Goal: Task Accomplishment & Management: Use online tool/utility

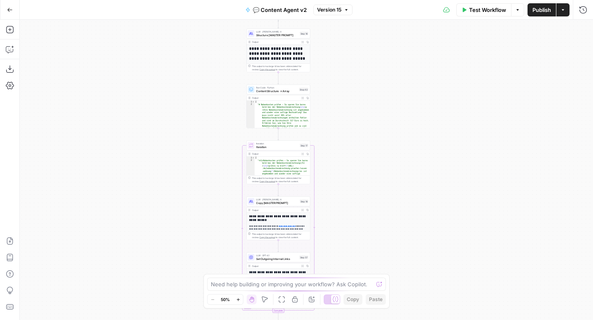
drag, startPoint x: 403, startPoint y: 164, endPoint x: 332, endPoint y: 7, distance: 172.2
click at [332, 7] on div "Go Back 💬 Content Agent v2 Version 15 Test Workflow Options Publish Actions Run…" at bounding box center [296, 160] width 593 height 320
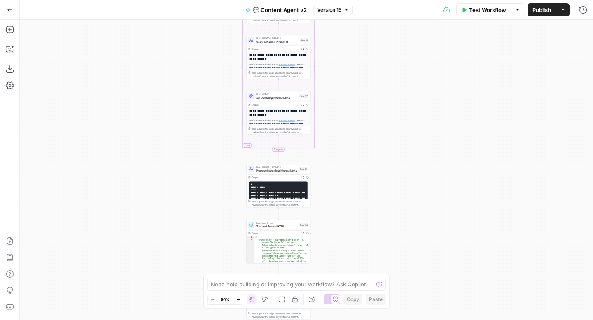
drag, startPoint x: 319, startPoint y: 181, endPoint x: 341, endPoint y: 65, distance: 118.1
click at [341, 65] on div "true false true false Workflow Set Inputs Inputs Call API Get Agent Task (Click…" at bounding box center [306, 170] width 573 height 300
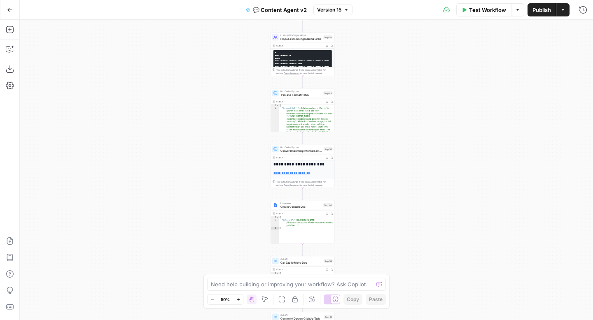
drag, startPoint x: 330, startPoint y: 188, endPoint x: 354, endPoint y: 56, distance: 133.9
click at [354, 56] on div "true false true false Workflow Set Inputs Inputs Call API Get Agent Task (Click…" at bounding box center [306, 170] width 573 height 300
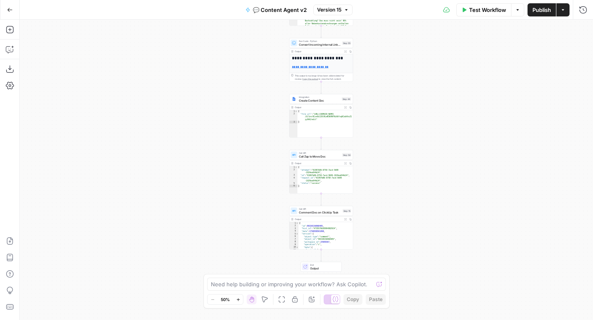
drag, startPoint x: 354, startPoint y: 173, endPoint x: 373, endPoint y: 67, distance: 107.8
click at [373, 67] on div "true false true false Workflow Set Inputs Inputs Call API Get Agent Task (Click…" at bounding box center [306, 170] width 573 height 300
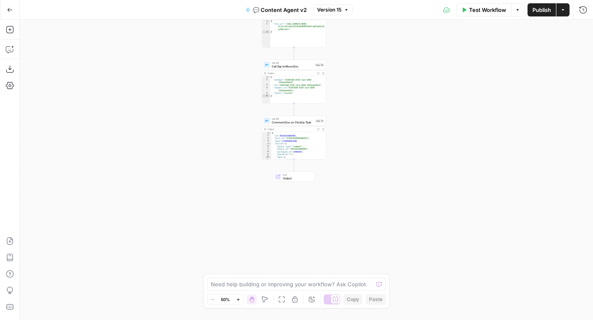
drag, startPoint x: 395, startPoint y: 204, endPoint x: 367, endPoint y: 114, distance: 94.2
click at [367, 114] on div "true false true false Workflow Set Inputs Inputs Call API Get Agent Task (Click…" at bounding box center [306, 170] width 573 height 300
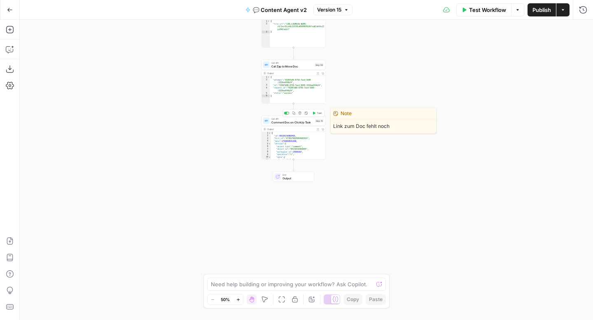
click at [297, 122] on span "Comment Doc on ClickUp Task" at bounding box center [292, 122] width 42 height 4
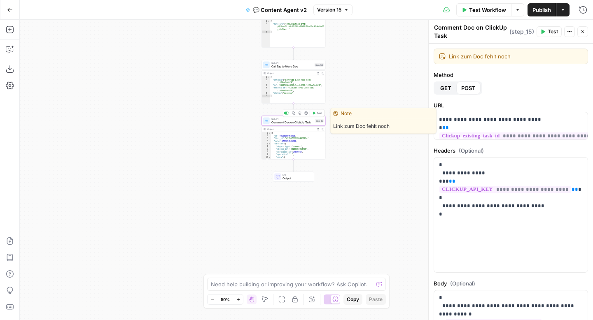
click at [302, 121] on span "Comment Doc on ClickUp Task" at bounding box center [292, 122] width 42 height 4
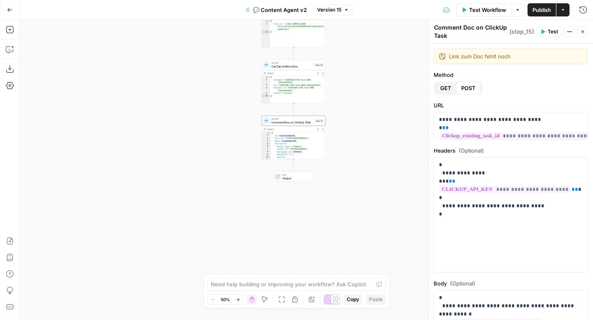
click at [296, 302] on icon "button" at bounding box center [294, 300] width 5 height 6
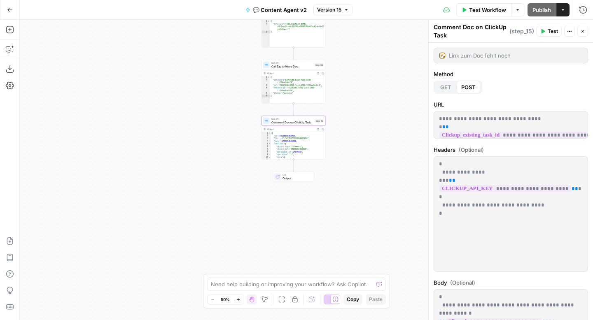
click at [296, 302] on icon "button" at bounding box center [294, 300] width 5 height 6
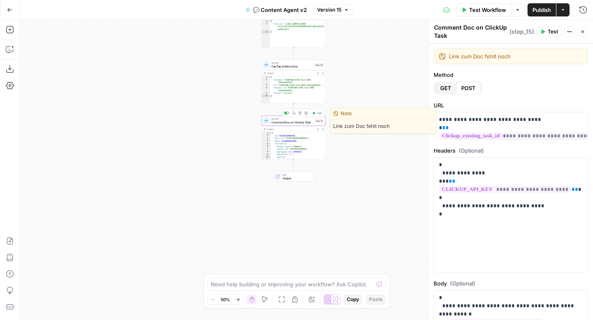
click at [291, 123] on span "Comment Doc on ClickUp Task" at bounding box center [292, 122] width 42 height 4
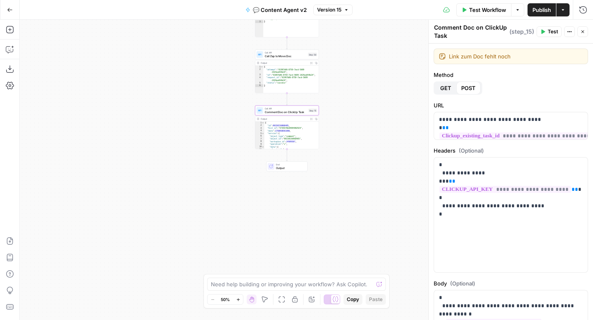
drag, startPoint x: 372, startPoint y: 197, endPoint x: 365, endPoint y: 188, distance: 11.2
click at [365, 188] on div "true true false false Workflow Set Inputs Inputs Call API Get Agent Task (Click…" at bounding box center [306, 170] width 573 height 300
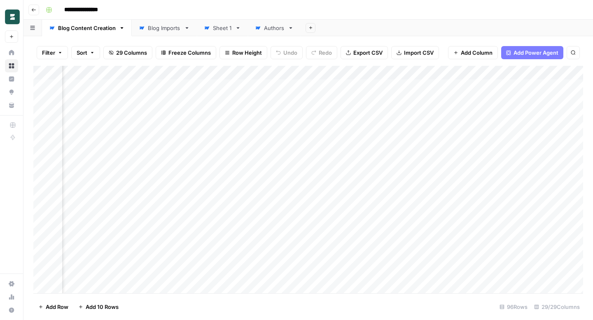
scroll to position [0, 1655]
click at [393, 165] on div "Add Column" at bounding box center [307, 180] width 549 height 228
click at [412, 73] on div "Add Column" at bounding box center [307, 180] width 549 height 228
click at [357, 122] on span "Edit" at bounding box center [360, 123] width 72 height 8
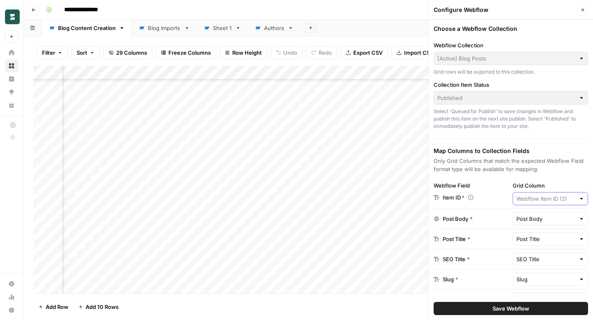
click at [569, 199] on input "Grid Column" at bounding box center [545, 199] width 59 height 8
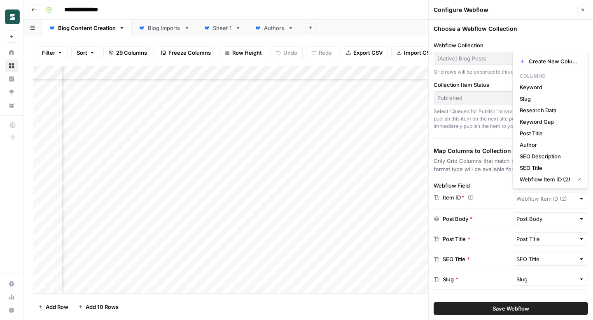
type input "Webflow Item ID (2)"
click at [295, 174] on div "Add Column" at bounding box center [307, 180] width 549 height 228
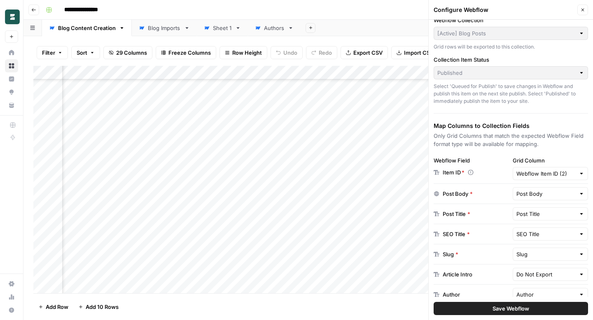
scroll to position [359, 1677]
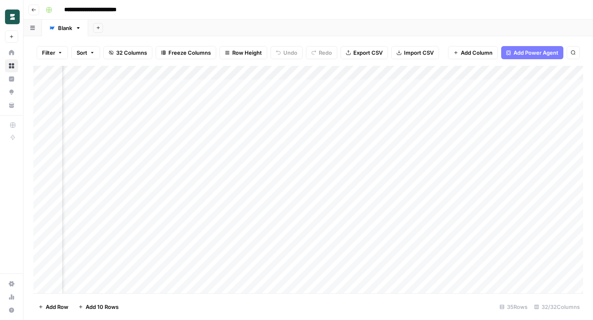
scroll to position [0, 1791]
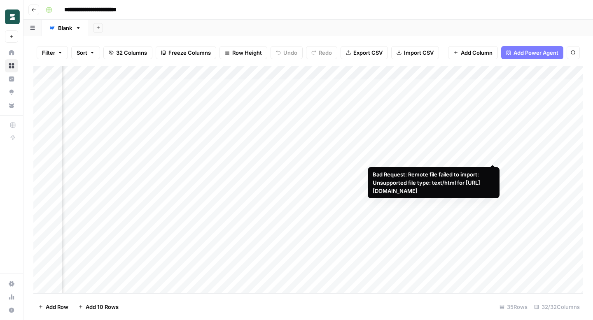
click at [491, 156] on div "Add Column" at bounding box center [307, 180] width 549 height 228
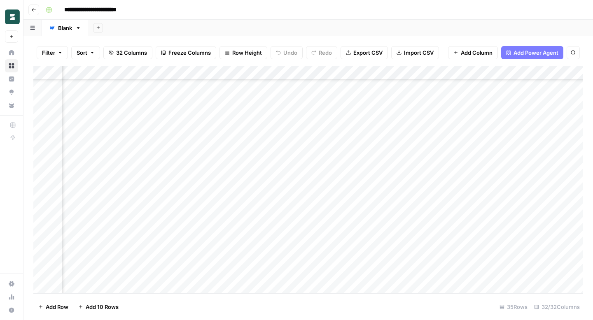
scroll to position [122, 1791]
click at [493, 72] on div "Add Column" at bounding box center [307, 180] width 549 height 228
click at [475, 122] on span "Edit" at bounding box center [487, 123] width 72 height 8
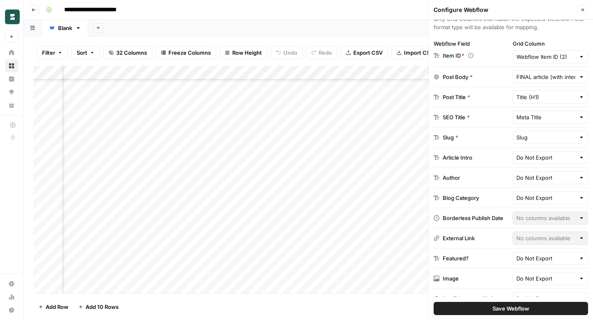
scroll to position [145, 1895]
click at [170, 134] on div "Add Column" at bounding box center [307, 180] width 549 height 228
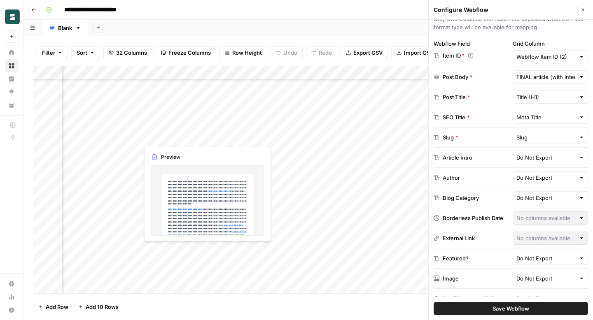
click at [170, 135] on div "Add Column" at bounding box center [307, 180] width 549 height 228
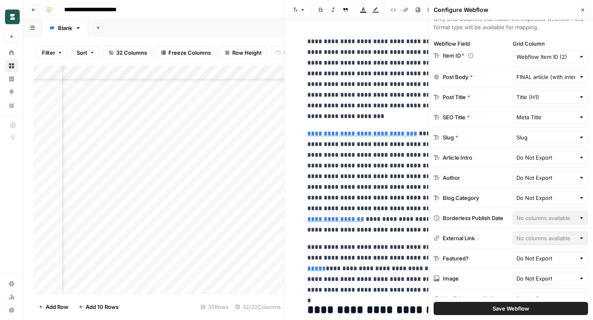
click at [587, 5] on button "Close" at bounding box center [582, 10] width 11 height 11
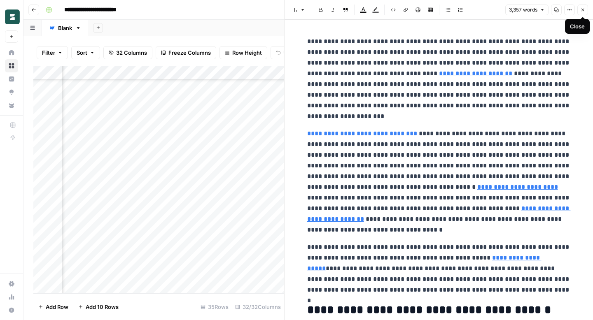
click at [580, 11] on icon "button" at bounding box center [582, 9] width 5 height 5
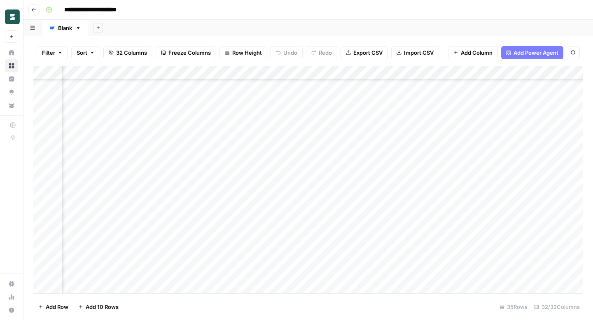
scroll to position [145, 1867]
click at [235, 72] on div "Add Column" at bounding box center [307, 180] width 549 height 228
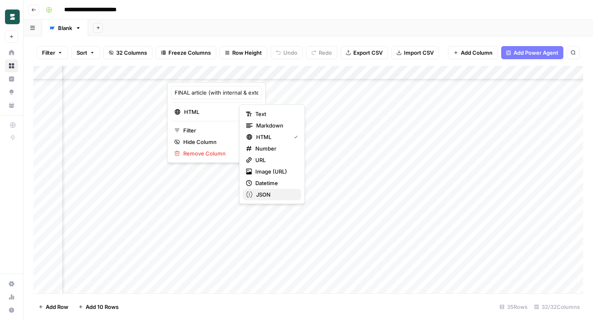
click at [280, 193] on span "JSON" at bounding box center [275, 195] width 39 height 8
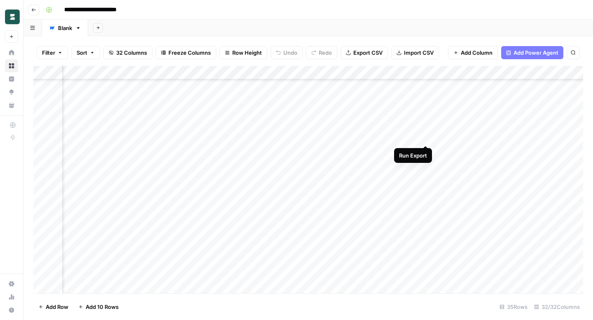
click at [425, 136] on div "Add Column" at bounding box center [307, 180] width 549 height 228
click at [417, 112] on div "Add Column" at bounding box center [307, 180] width 549 height 228
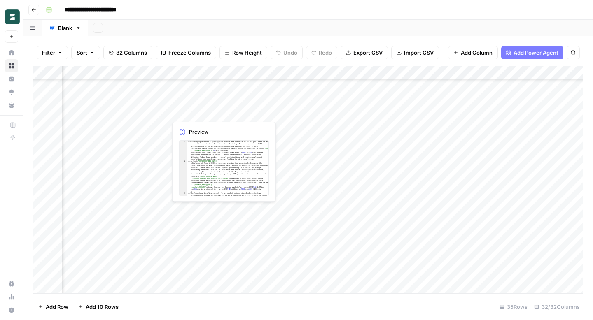
click at [210, 109] on div "Add Column" at bounding box center [307, 180] width 549 height 228
click at [209, 115] on div "Add Column" at bounding box center [307, 180] width 549 height 228
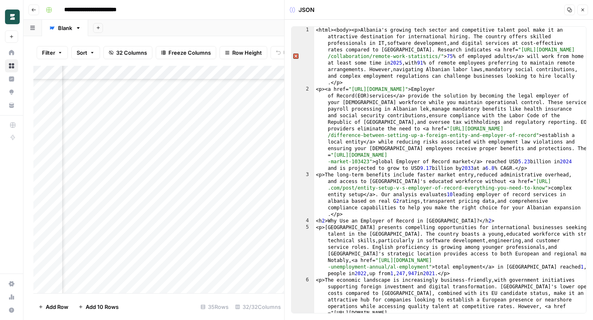
click at [235, 70] on div "Add Column" at bounding box center [158, 180] width 251 height 228
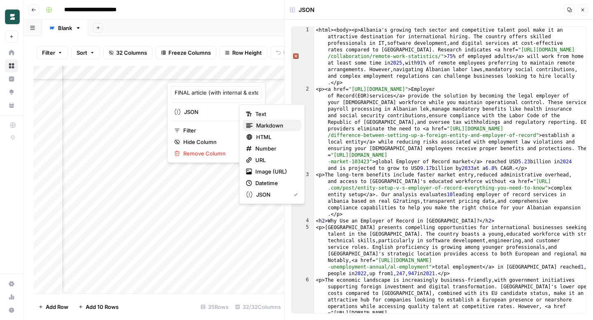
click at [271, 128] on span "Markdown" at bounding box center [275, 125] width 39 height 8
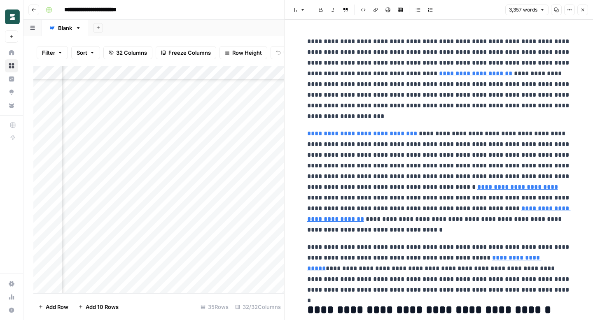
click at [236, 70] on div "Add Column" at bounding box center [158, 180] width 251 height 228
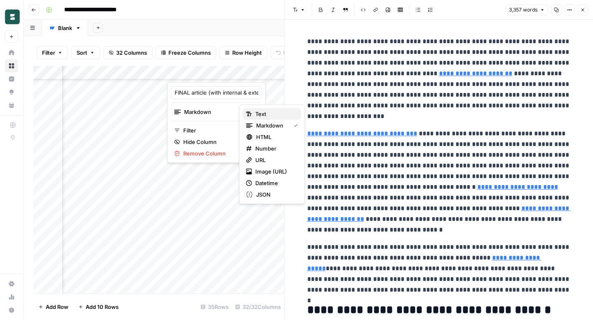
click at [266, 114] on span "Text" at bounding box center [275, 114] width 40 height 8
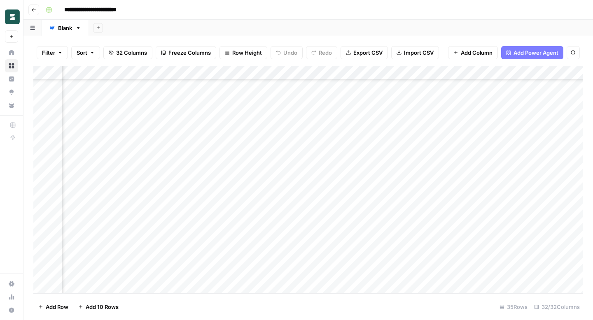
click at [200, 112] on div "Add Column" at bounding box center [307, 180] width 549 height 228
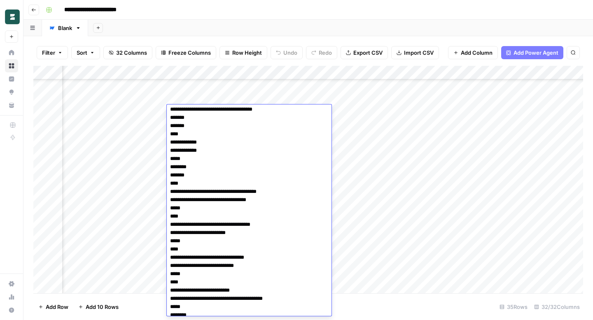
scroll to position [4111, 0]
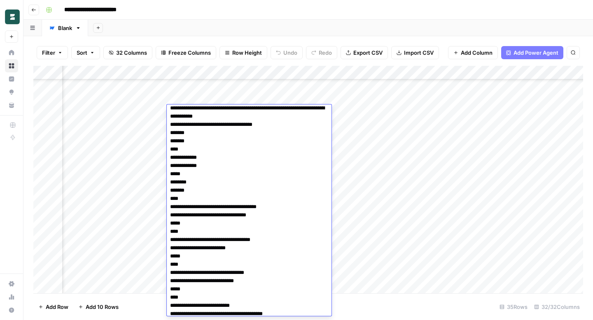
click at [421, 140] on div "Add Column" at bounding box center [307, 180] width 549 height 228
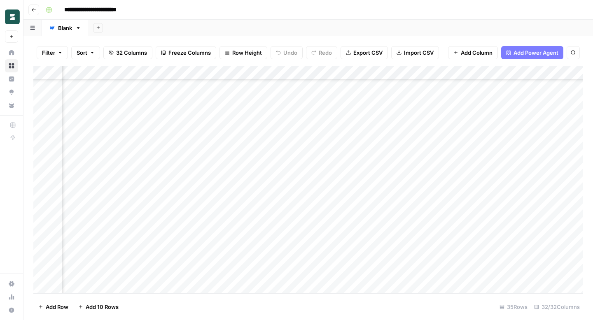
click at [207, 111] on div "Add Column" at bounding box center [307, 180] width 549 height 228
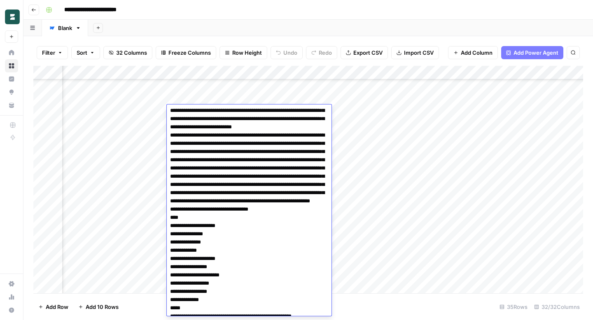
scroll to position [0, 0]
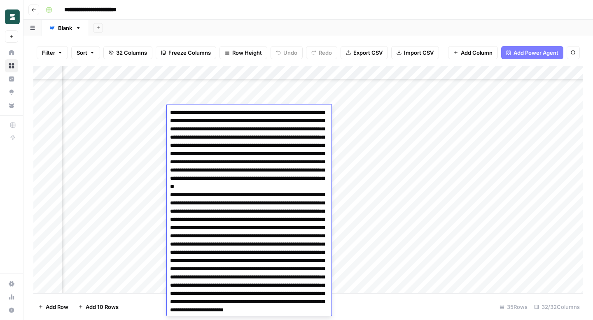
click at [238, 75] on div "Add Column" at bounding box center [307, 180] width 549 height 228
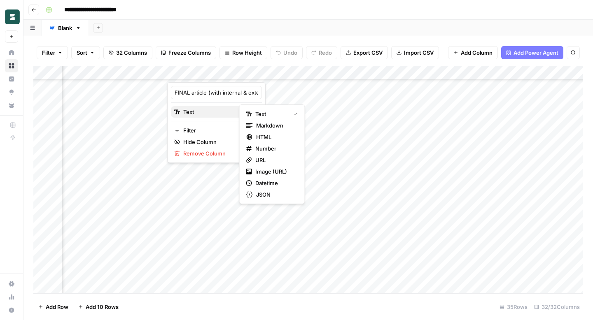
click at [224, 113] on div "Text" at bounding box center [216, 112] width 84 height 8
click at [228, 112] on div "Text" at bounding box center [216, 112] width 84 height 8
click at [255, 132] on button "HTML" at bounding box center [272, 137] width 58 height 12
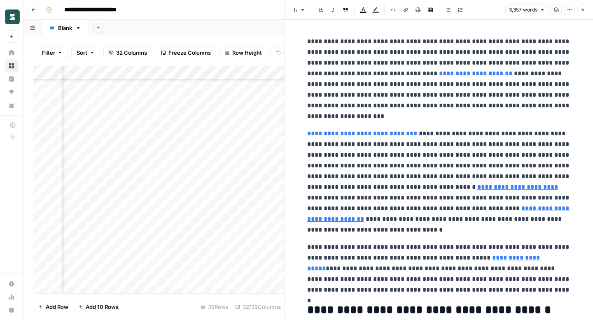
click at [581, 10] on icon "button" at bounding box center [582, 9] width 5 height 5
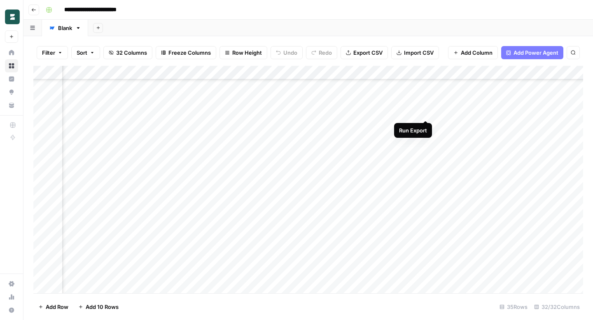
click at [423, 111] on div "Add Column" at bounding box center [307, 180] width 549 height 228
click at [417, 72] on div "Add Column" at bounding box center [307, 180] width 549 height 228
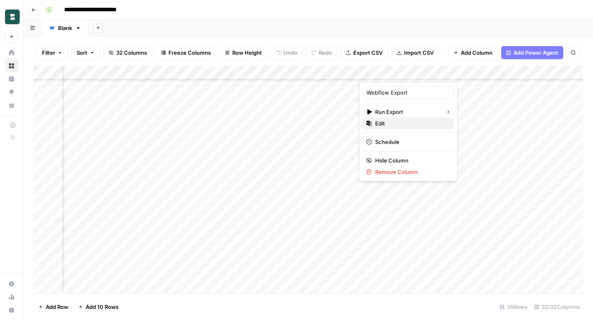
click at [412, 123] on span "Edit" at bounding box center [411, 123] width 72 height 8
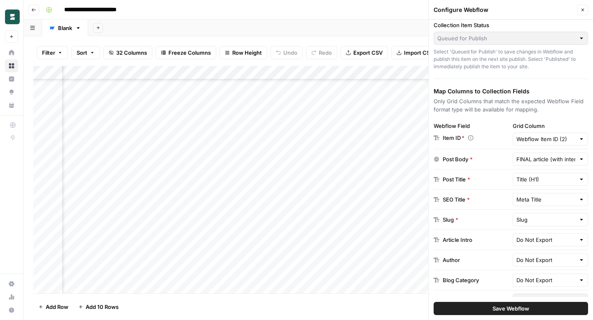
scroll to position [77, 0]
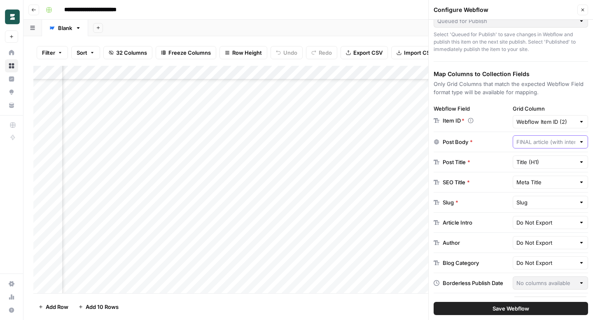
click at [528, 141] on input "text" at bounding box center [545, 142] width 59 height 8
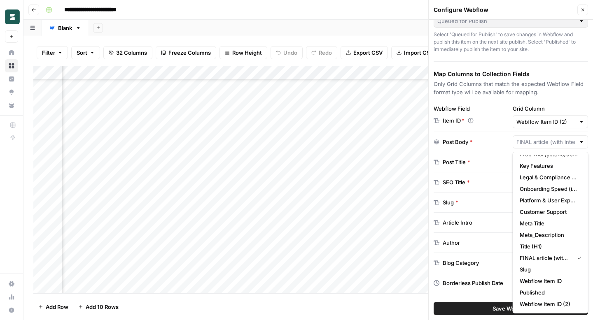
scroll to position [0, 0]
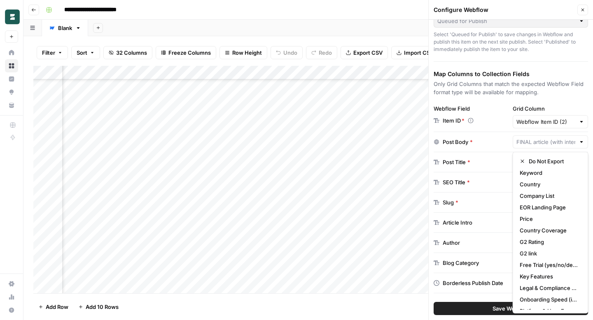
type input "FINAL article (with internal & external links)"
click at [558, 58] on div "Choose a Webflow Collection Webflow Collection [Active] Blog Posts Grid rows wi…" at bounding box center [510, 170] width 164 height 300
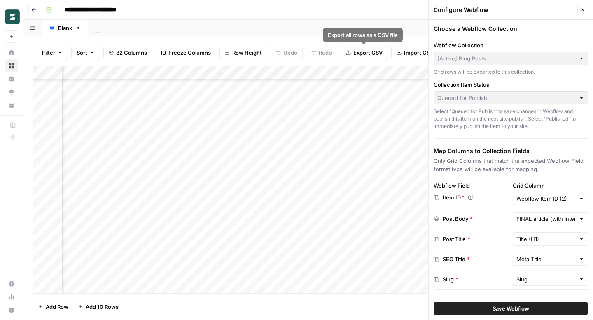
click at [376, 18] on header "**********" at bounding box center [307, 10] width 569 height 20
click at [582, 6] on button "Close" at bounding box center [582, 10] width 11 height 11
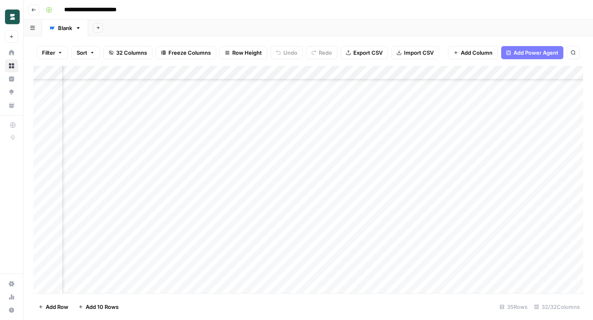
click at [462, 48] on button "Add Column" at bounding box center [473, 52] width 50 height 13
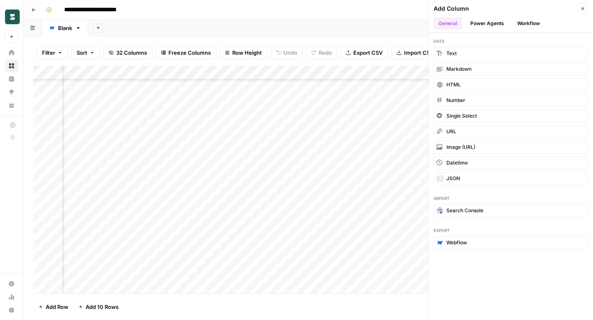
click at [491, 24] on button "Power Agents" at bounding box center [487, 23] width 44 height 12
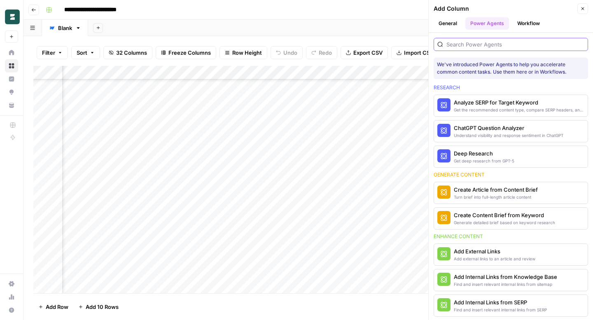
click at [500, 45] on input "search" at bounding box center [515, 44] width 138 height 8
type input "rich"
click at [529, 21] on button "Workflow" at bounding box center [528, 23] width 33 height 12
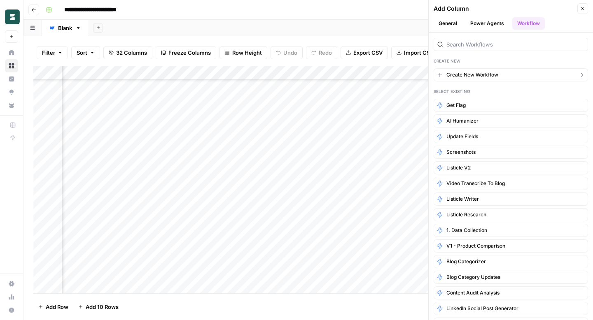
click at [495, 73] on span "Create New Workflow" at bounding box center [472, 74] width 52 height 7
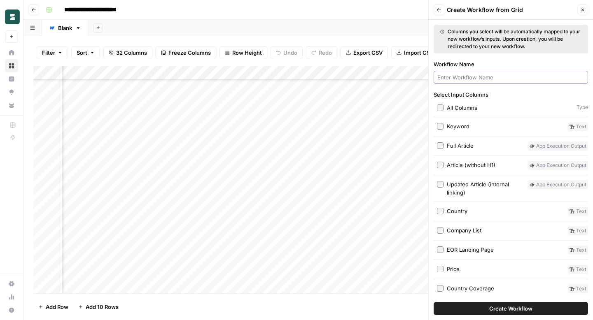
click at [492, 79] on input "Workflow Name" at bounding box center [510, 77] width 147 height 8
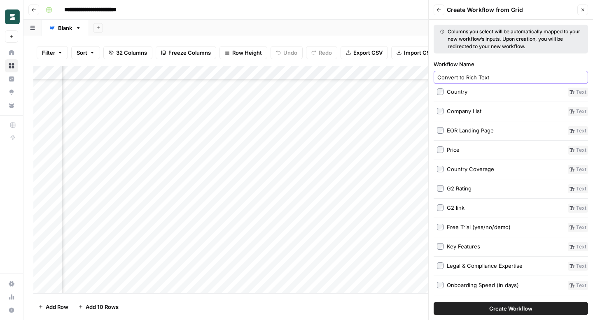
scroll to position [358, 0]
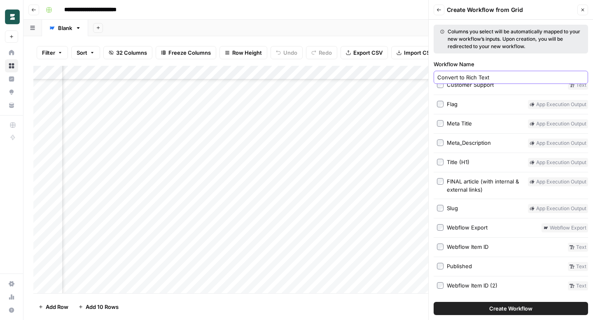
type input "Convert to Rich Text"
click at [492, 307] on span "Create Workflow" at bounding box center [510, 308] width 43 height 8
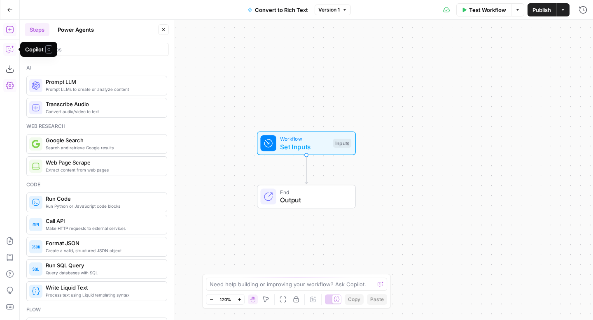
click at [15, 46] on button "Copilot" at bounding box center [9, 49] width 13 height 13
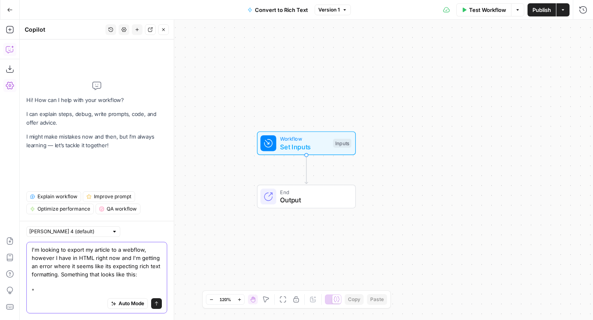
paste textarea "{ "name": "RichText", "items": [ { "name": "paragraph", "text": "Your actual co…"
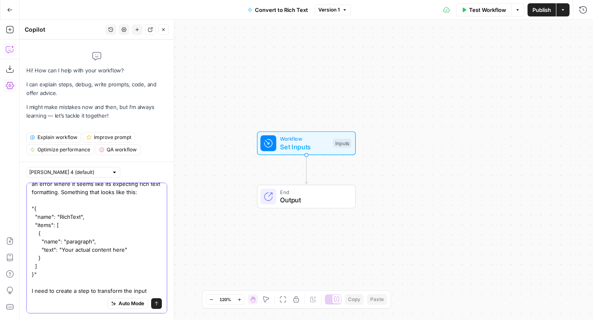
scroll to position [31, 0]
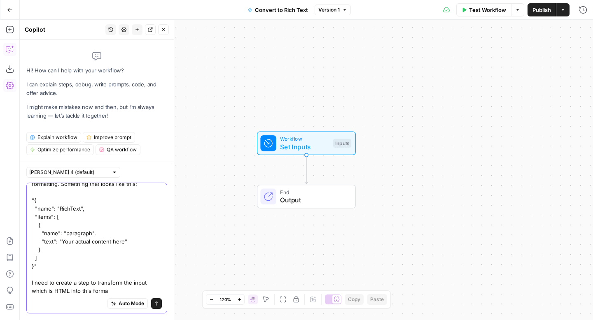
type textarea "I'm looking to export my article to a webflow, however I have in HTML right now…"
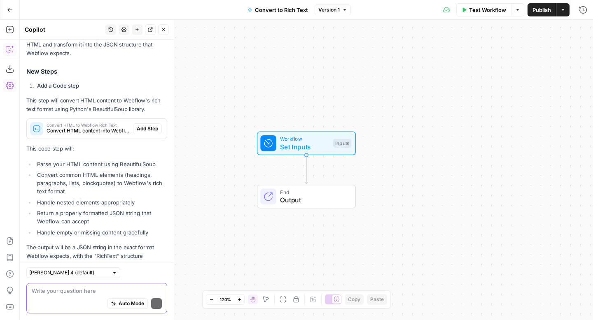
scroll to position [297, 0]
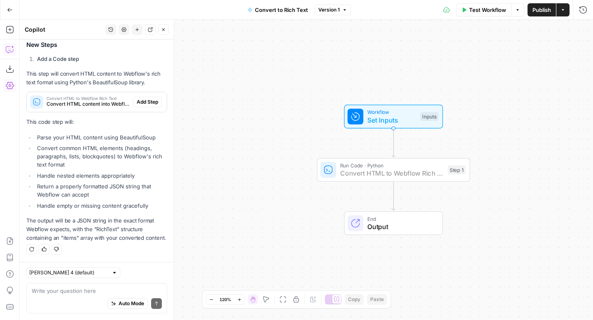
click at [151, 101] on span "Add Step" at bounding box center [147, 101] width 21 height 7
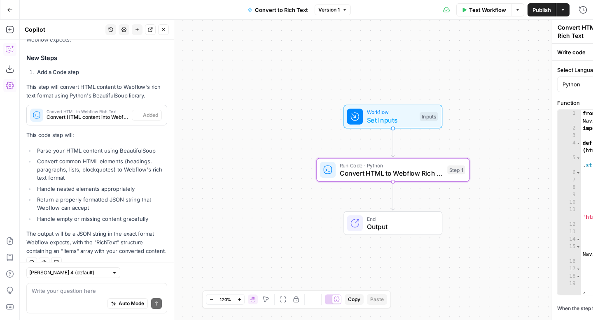
scroll to position [311, 0]
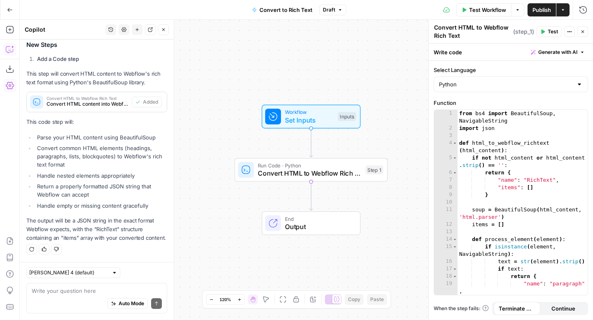
click at [534, 7] on span "Publish" at bounding box center [541, 10] width 19 height 8
click at [14, 11] on button "Go Back" at bounding box center [9, 9] width 15 height 15
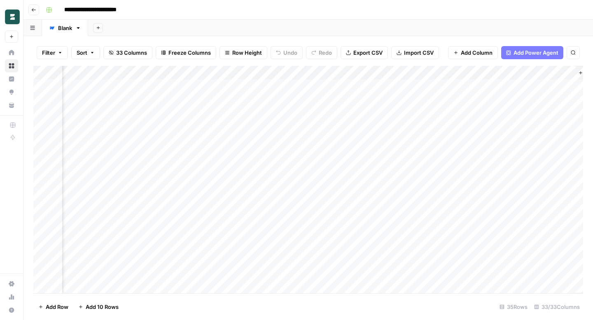
scroll to position [0, 2082]
drag, startPoint x: 516, startPoint y: 70, endPoint x: 186, endPoint y: 74, distance: 330.4
click at [186, 74] on div "Add Column" at bounding box center [307, 180] width 549 height 228
click at [218, 72] on div "Add Column" at bounding box center [307, 180] width 549 height 228
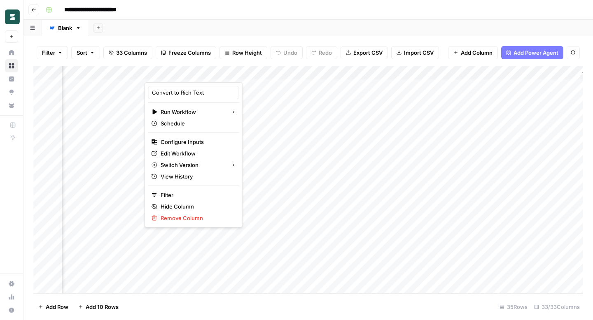
click at [537, 17] on header "**********" at bounding box center [307, 10] width 569 height 20
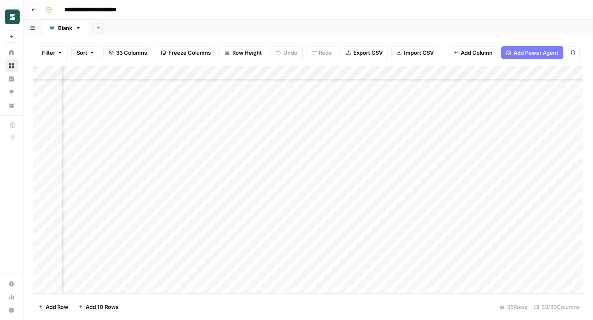
scroll to position [115, 2032]
click at [271, 165] on div "Add Column" at bounding box center [307, 180] width 549 height 228
click at [315, 70] on div "Add Column" at bounding box center [307, 180] width 549 height 228
drag, startPoint x: 312, startPoint y: 90, endPoint x: 282, endPoint y: 93, distance: 29.8
click at [282, 93] on body "**********" at bounding box center [296, 160] width 593 height 320
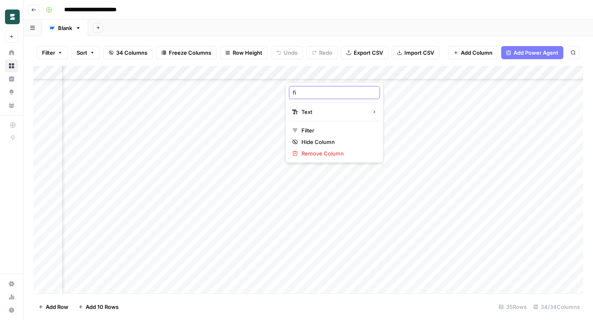
type input "f"
type input "FINAL ARTICLE (rich text)"
click at [416, 70] on div "Add Column" at bounding box center [307, 180] width 549 height 228
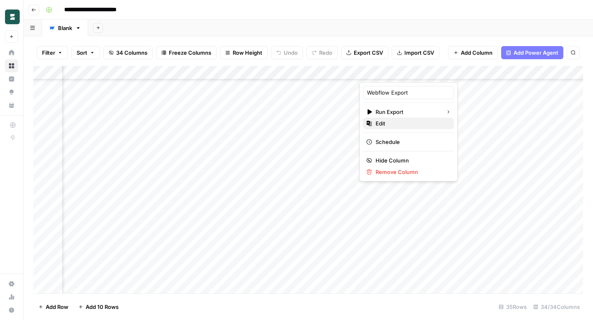
click at [407, 126] on span "Edit" at bounding box center [411, 123] width 72 height 8
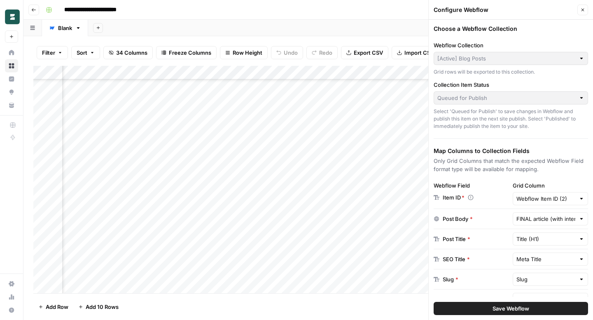
click at [531, 213] on div "FINAL article (with internal & external links)" at bounding box center [550, 218] width 76 height 13
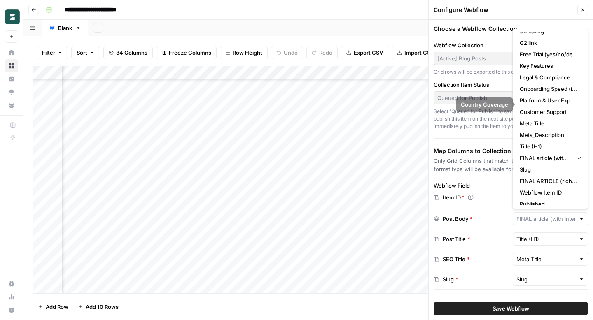
scroll to position [104, 0]
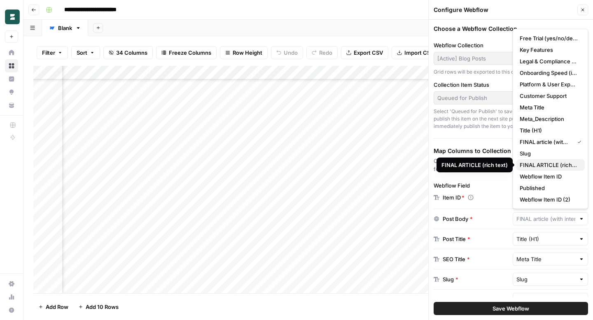
click at [550, 165] on span "FINAL ARTICLE (rich text)" at bounding box center [548, 165] width 58 height 8
type input "FINAL ARTICLE (rich text)"
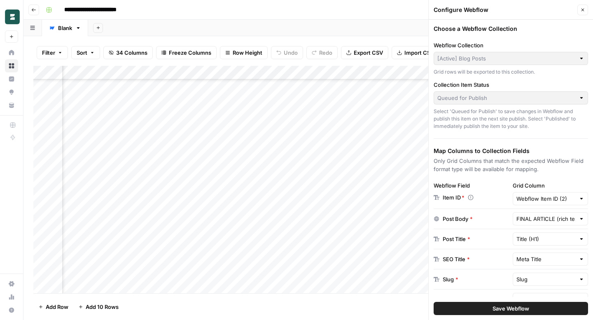
click at [521, 308] on span "Save Webflow" at bounding box center [510, 308] width 37 height 8
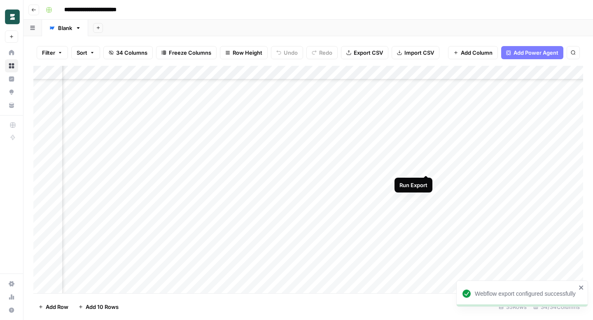
click at [426, 166] on div "Add Column" at bounding box center [307, 180] width 549 height 228
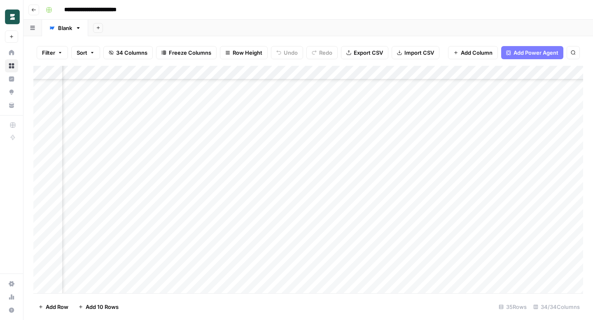
click at [335, 167] on div "Add Column" at bounding box center [307, 180] width 549 height 228
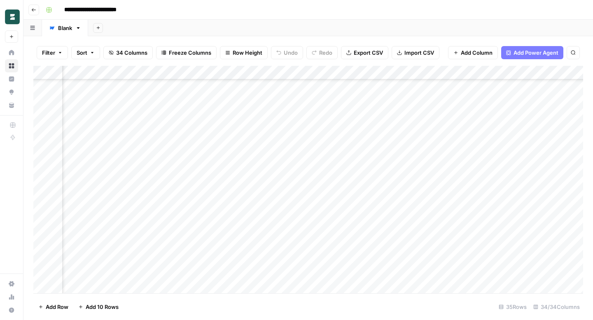
click at [353, 72] on div "Add Column" at bounding box center [307, 180] width 549 height 228
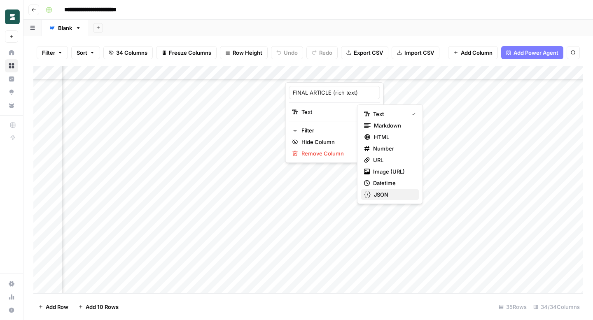
click at [383, 189] on button "JSON" at bounding box center [389, 195] width 58 height 12
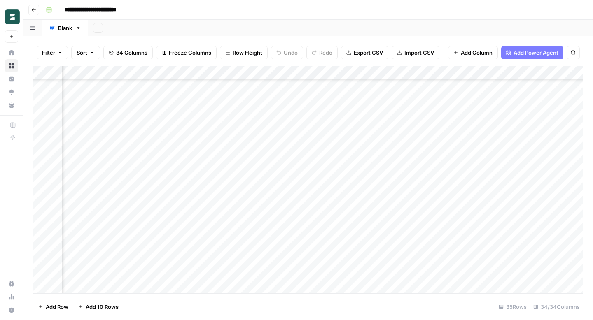
click at [428, 166] on div "Add Column" at bounding box center [307, 180] width 549 height 228
click at [269, 72] on div "Add Column" at bounding box center [307, 180] width 549 height 228
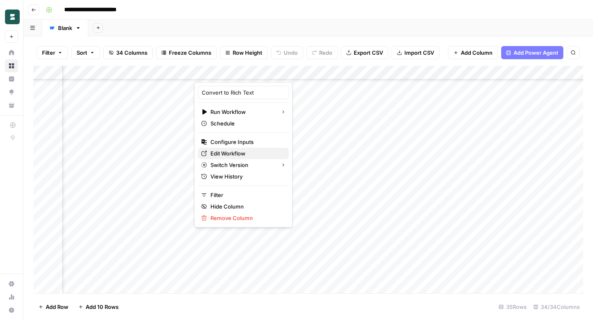
click at [249, 153] on span "Edit Workflow" at bounding box center [246, 153] width 72 height 8
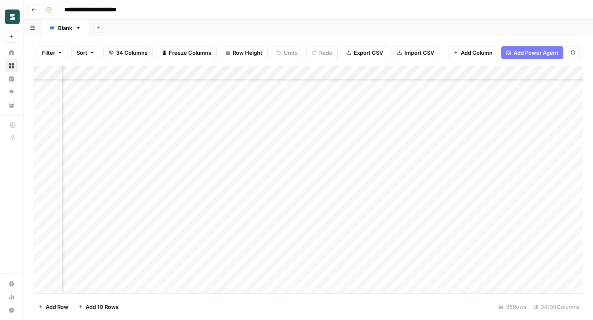
click at [268, 75] on div "Add Column" at bounding box center [307, 180] width 549 height 228
click at [344, 35] on div "Add Sheet" at bounding box center [340, 28] width 504 height 16
click at [276, 167] on div "Add Column" at bounding box center [307, 180] width 549 height 228
click at [427, 168] on div "Add Column" at bounding box center [307, 180] width 549 height 228
click at [270, 74] on div "Add Column" at bounding box center [307, 180] width 549 height 228
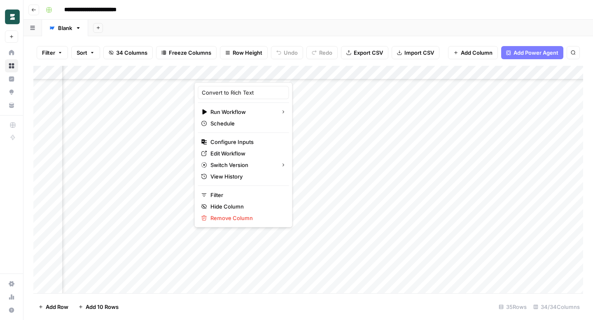
click at [358, 28] on div "Add Sheet" at bounding box center [340, 28] width 504 height 16
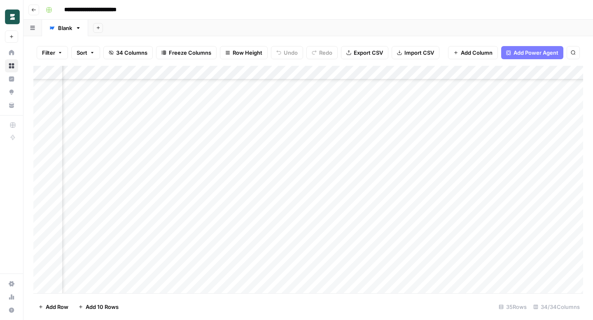
click at [279, 167] on div "Add Column" at bounding box center [307, 180] width 549 height 228
click at [492, 164] on div "Add Column" at bounding box center [307, 180] width 549 height 228
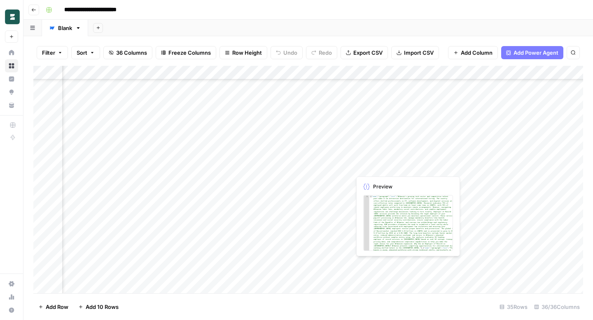
click at [393, 167] on div "Add Column" at bounding box center [307, 180] width 549 height 228
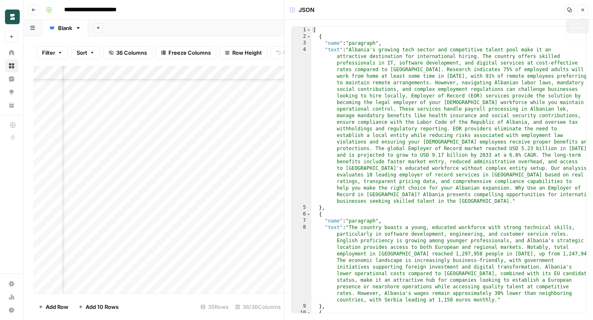
click at [584, 9] on icon "button" at bounding box center [582, 9] width 5 height 5
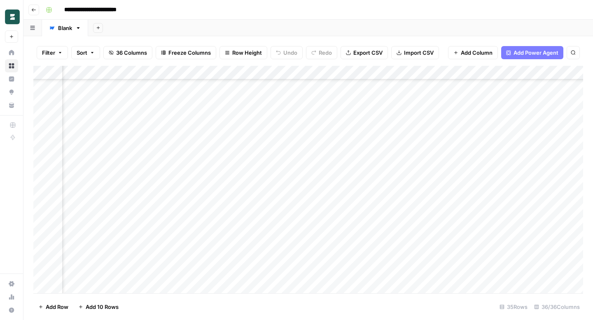
click at [246, 167] on div "Add Column" at bounding box center [307, 180] width 549 height 228
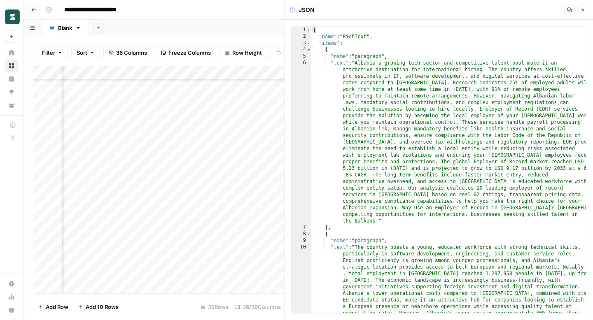
click at [582, 9] on icon "button" at bounding box center [582, 9] width 5 height 5
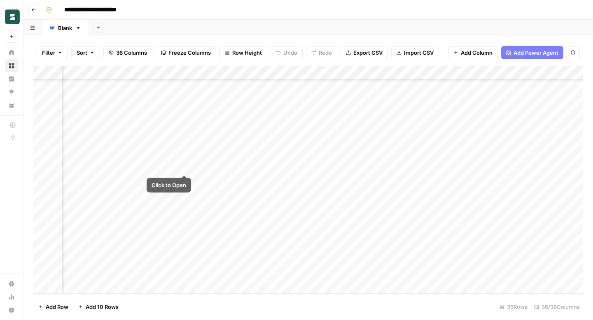
click at [168, 169] on div "Add Column" at bounding box center [307, 180] width 549 height 228
click at [163, 166] on div "Add Column" at bounding box center [307, 180] width 549 height 228
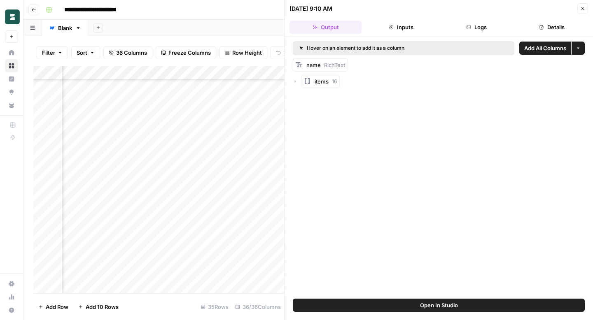
click at [295, 81] on icon "button" at bounding box center [295, 81] width 1 height 2
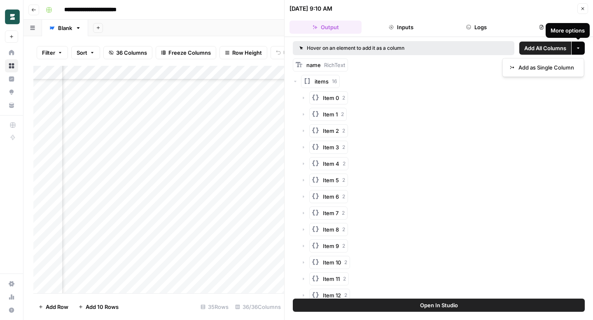
click at [580, 49] on button "More options" at bounding box center [577, 48] width 13 height 13
click at [536, 139] on div "Item 0 2 Item 1 2 Item 2 2 Item 3 2 Item 4 2 Item 5 2 Item 6 2 Item 7 2 Item 8 …" at bounding box center [442, 221] width 283 height 260
click at [539, 26] on icon "button" at bounding box center [541, 27] width 4 height 5
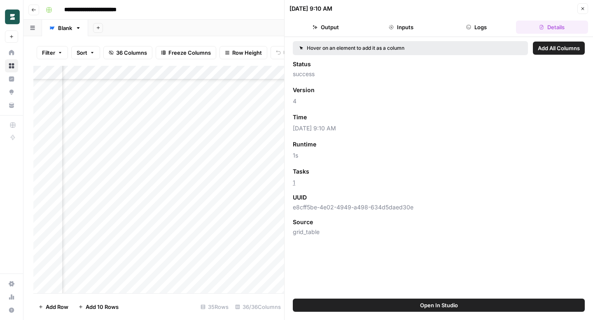
click at [399, 28] on button "Inputs" at bounding box center [401, 27] width 72 height 13
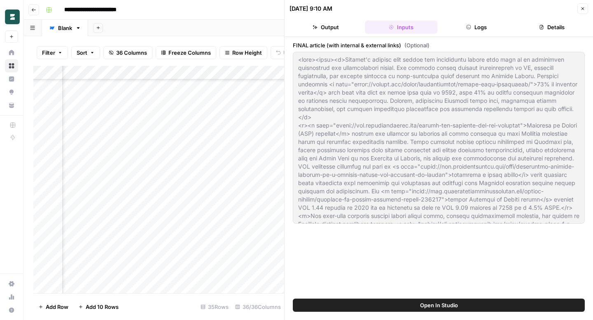
click at [473, 20] on header "09/24/25 at 9:10 AM Close Output Inputs Logs Details" at bounding box center [438, 18] width 308 height 37
click at [472, 27] on button "Logs" at bounding box center [476, 27] width 72 height 13
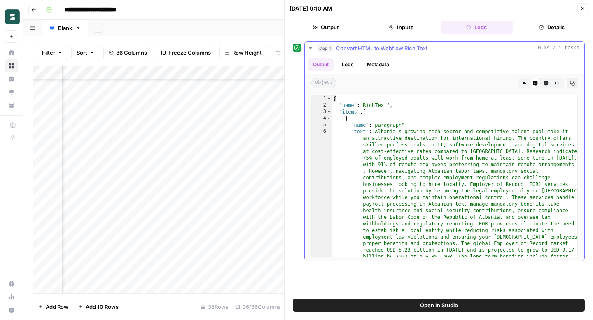
click at [572, 81] on icon "button" at bounding box center [571, 83] width 5 height 5
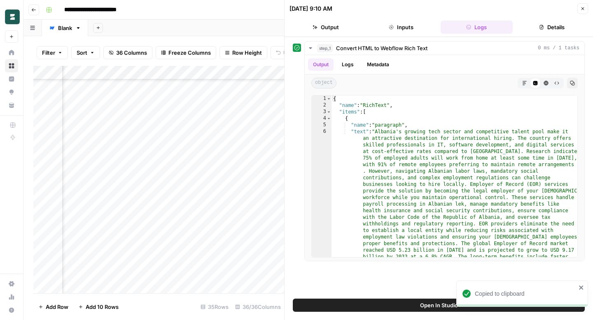
click at [581, 5] on button "Close" at bounding box center [582, 8] width 11 height 11
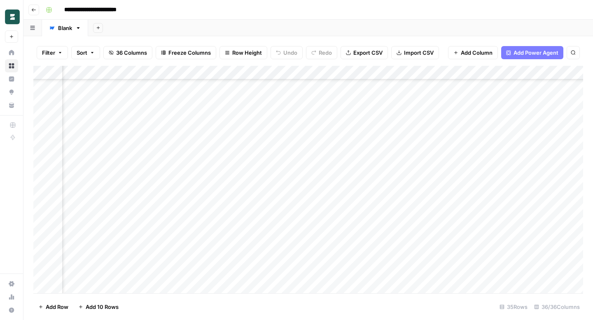
click at [185, 72] on div "Add Column" at bounding box center [307, 180] width 549 height 228
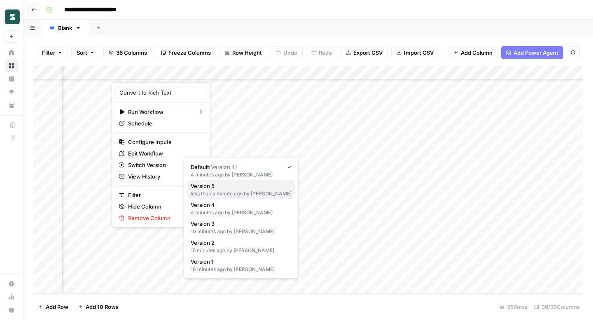
click at [233, 186] on span "Version 5" at bounding box center [240, 186] width 98 height 8
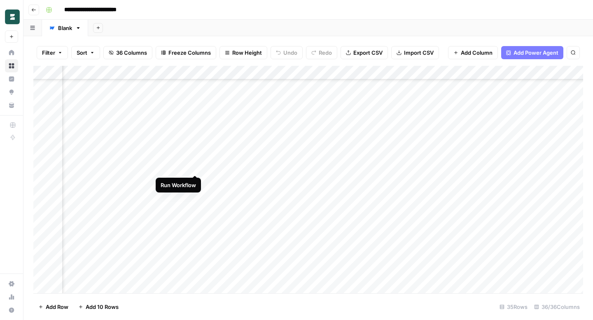
click at [195, 166] on div "Add Column" at bounding box center [307, 180] width 549 height 228
click at [490, 164] on div "Add Column" at bounding box center [307, 180] width 549 height 228
click at [246, 71] on div "Add Column" at bounding box center [307, 180] width 549 height 228
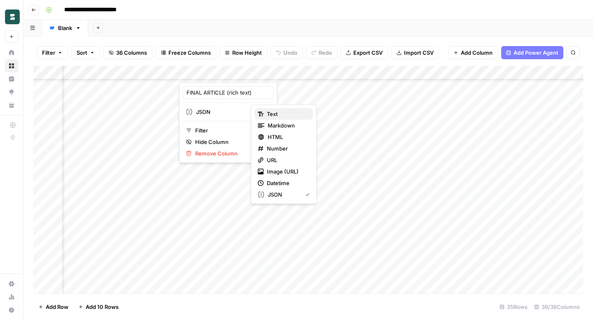
click at [283, 114] on span "Text" at bounding box center [287, 114] width 40 height 8
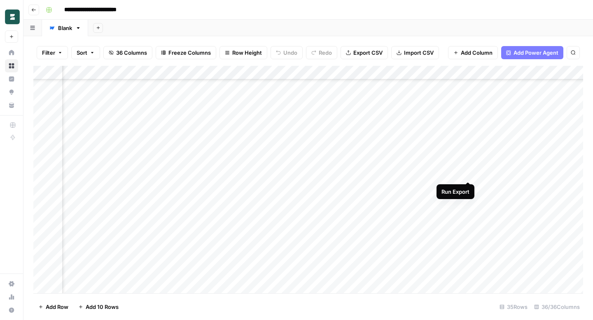
click at [468, 172] on div "Add Column" at bounding box center [307, 180] width 549 height 228
click at [141, 169] on div "Add Column" at bounding box center [307, 180] width 549 height 228
click at [141, 170] on div "Add Column" at bounding box center [307, 180] width 549 height 228
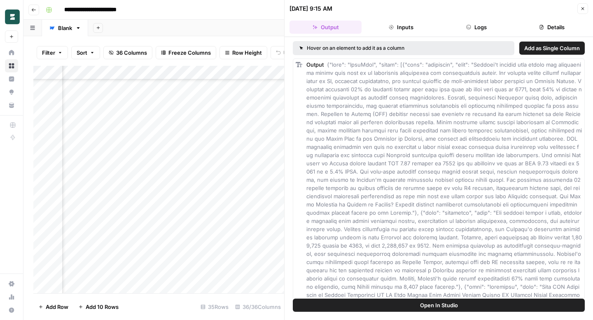
click at [407, 29] on button "Inputs" at bounding box center [401, 27] width 72 height 13
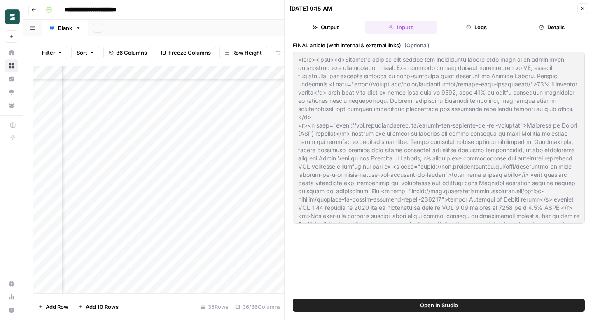
click at [480, 24] on button "Logs" at bounding box center [476, 27] width 72 height 13
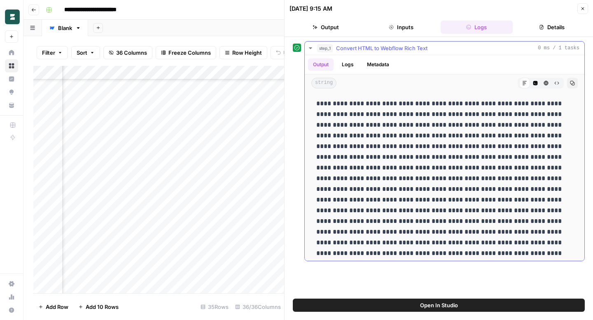
click at [572, 84] on icon "button" at bounding box center [571, 83] width 5 height 5
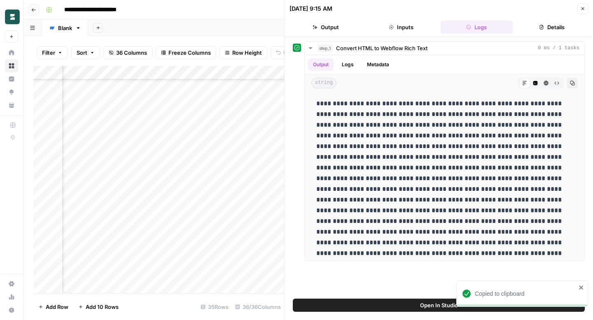
click at [163, 72] on div "Add Column" at bounding box center [158, 180] width 251 height 228
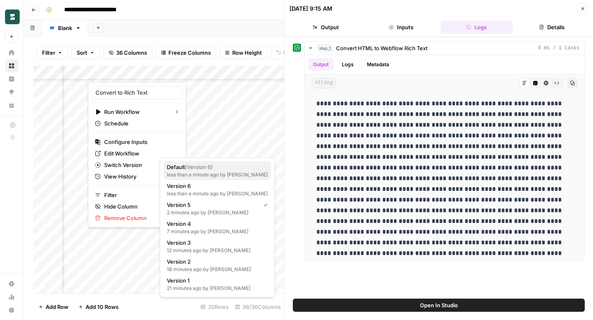
click at [198, 169] on span "( Version 6 )" at bounding box center [199, 167] width 28 height 7
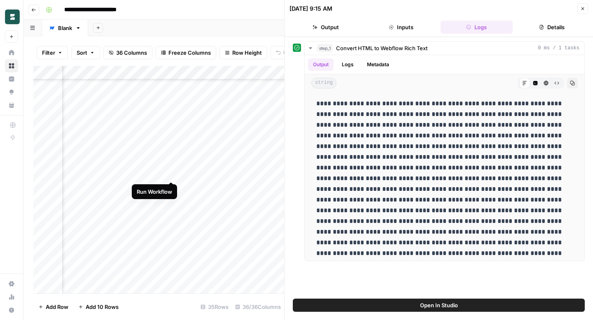
click at [170, 172] on div "Add Column" at bounding box center [158, 180] width 251 height 228
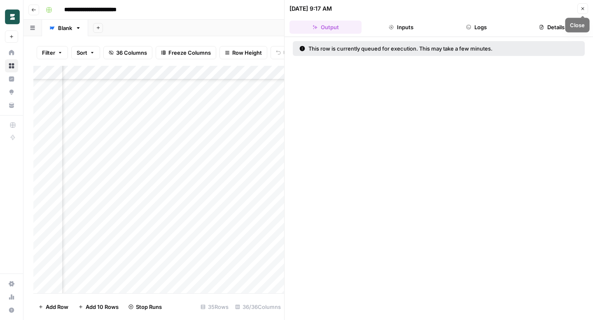
click at [585, 7] on button "Close" at bounding box center [582, 8] width 11 height 11
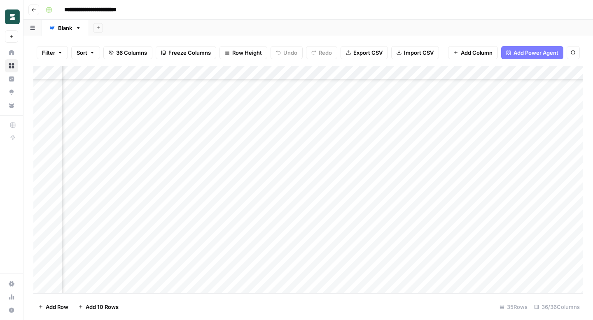
click at [459, 70] on div "Add Column" at bounding box center [307, 180] width 549 height 228
click at [447, 120] on span "Edit" at bounding box center [453, 123] width 72 height 8
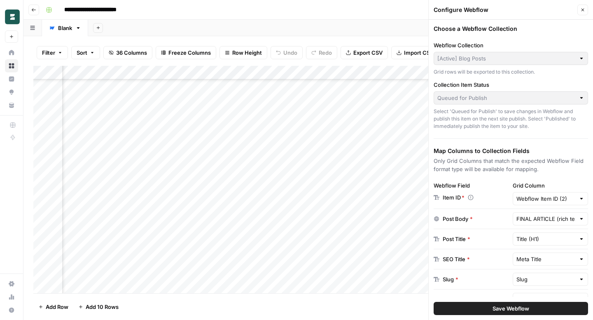
click at [586, 9] on button "Close" at bounding box center [582, 10] width 11 height 11
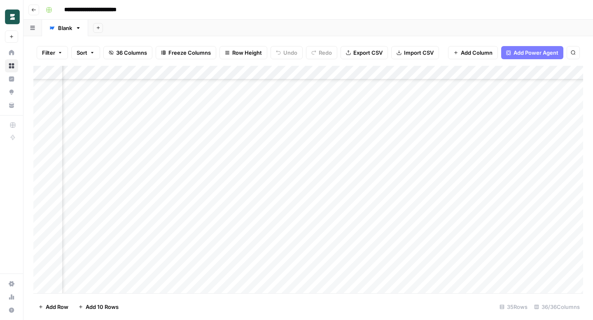
click at [466, 172] on div "Add Column" at bounding box center [307, 180] width 549 height 228
click at [248, 72] on div "Add Column" at bounding box center [307, 180] width 549 height 228
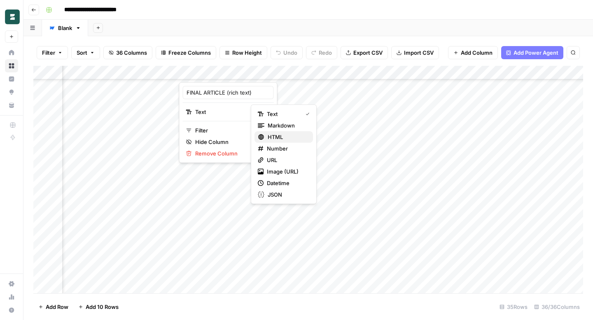
click at [265, 139] on div "HTML" at bounding box center [284, 137] width 52 height 8
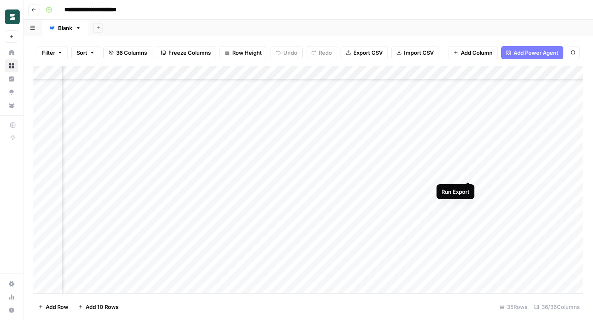
click at [469, 173] on div "Add Column" at bounding box center [307, 180] width 549 height 228
click at [323, 73] on div "Add Column" at bounding box center [307, 180] width 549 height 228
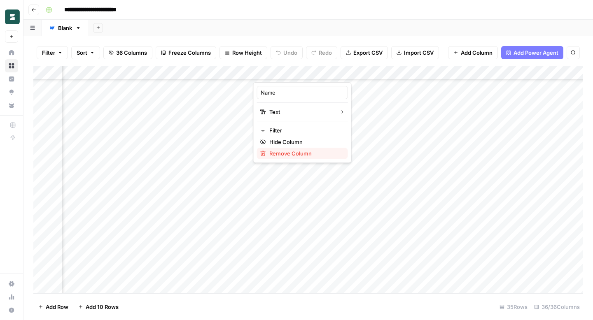
click at [295, 152] on span "Remove Column" at bounding box center [305, 153] width 72 height 8
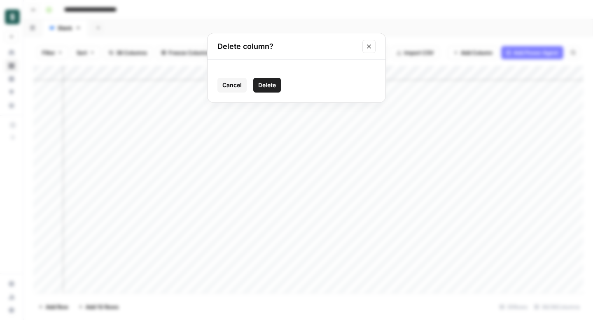
click at [270, 82] on span "Delete" at bounding box center [267, 85] width 18 height 8
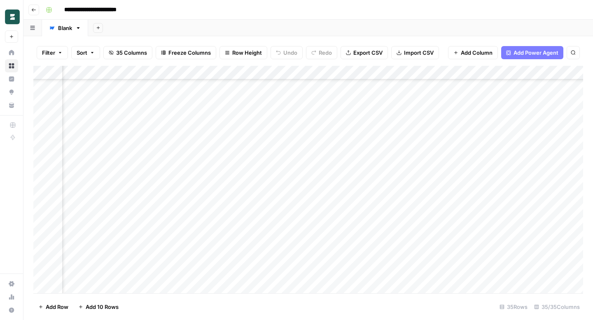
click at [320, 70] on div "Add Column" at bounding box center [307, 180] width 549 height 228
click at [295, 154] on span "Remove Column" at bounding box center [305, 153] width 72 height 8
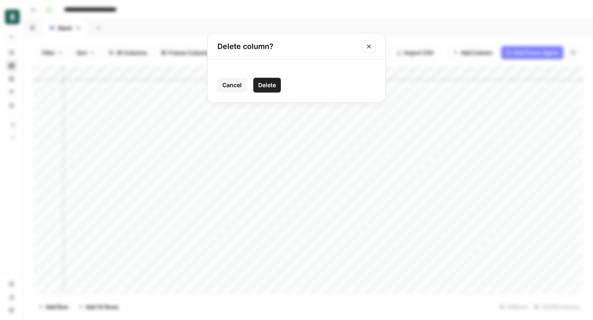
click at [267, 81] on span "Delete" at bounding box center [267, 85] width 18 height 8
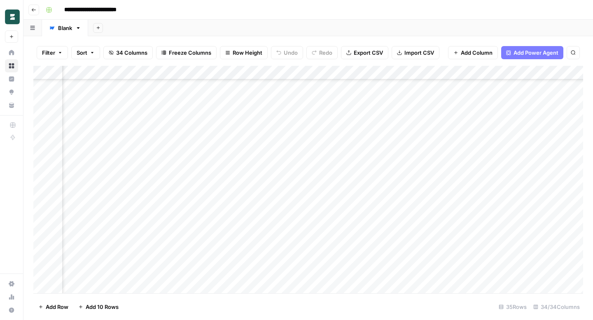
scroll to position [109, 1849]
click at [229, 75] on div "Add Column" at bounding box center [307, 180] width 549 height 228
click at [229, 95] on input "FINAL article (with internal & external links)" at bounding box center [235, 92] width 84 height 8
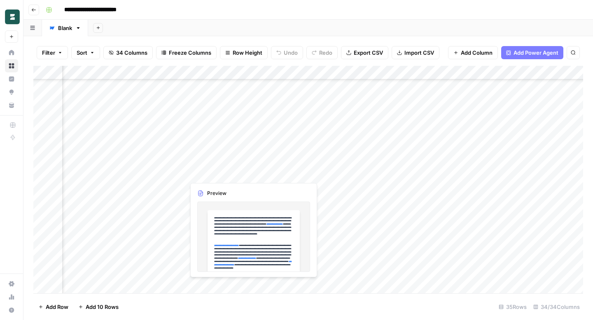
click at [230, 173] on div "Add Column" at bounding box center [307, 180] width 549 height 228
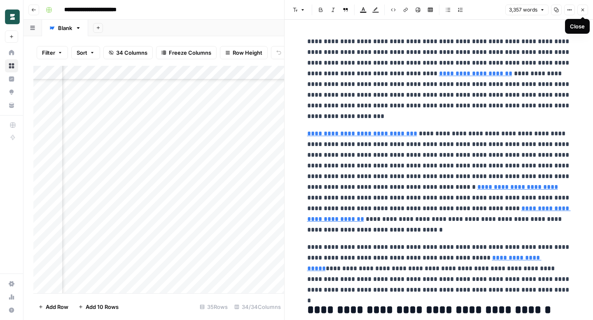
click at [582, 11] on icon "button" at bounding box center [582, 9] width 5 height 5
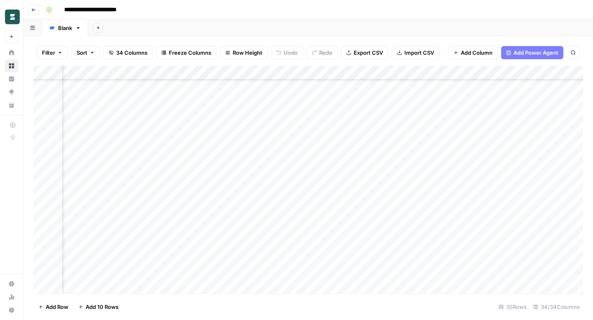
scroll to position [110, 1826]
click at [253, 171] on div "Add Column" at bounding box center [307, 180] width 549 height 228
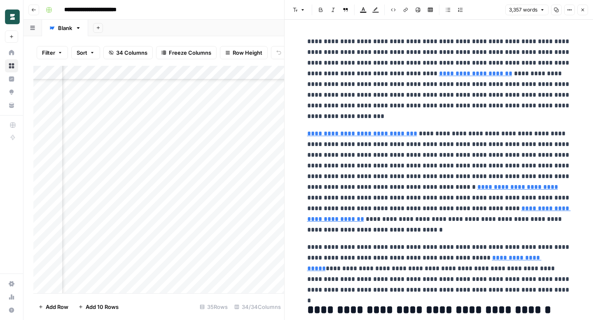
scroll to position [110, 1580]
click at [583, 10] on icon "button" at bounding box center [582, 10] width 3 height 3
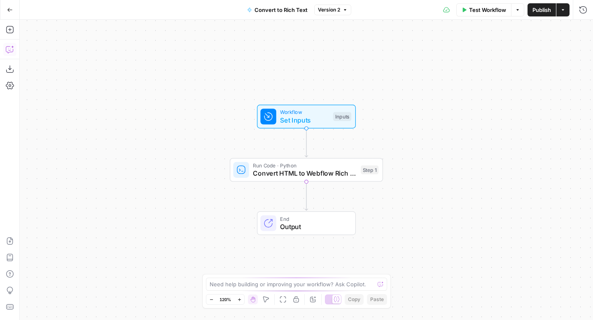
click at [12, 51] on icon "button" at bounding box center [10, 49] width 8 height 8
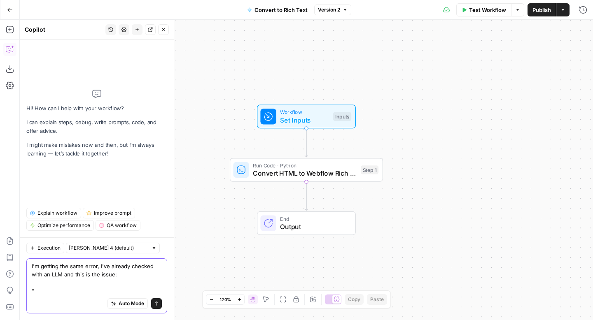
paste textarea "I see the issue now. Looking at your article content, you have a very long, det…"
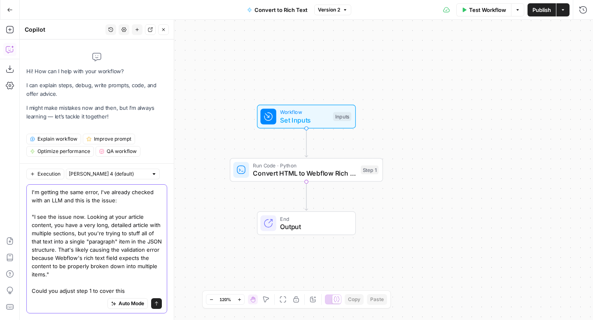
type textarea "I'm getting the same error, I've already checked with an LLM and this is the is…"
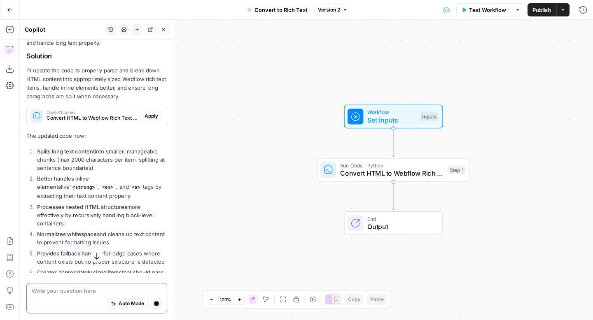
scroll to position [239, 0]
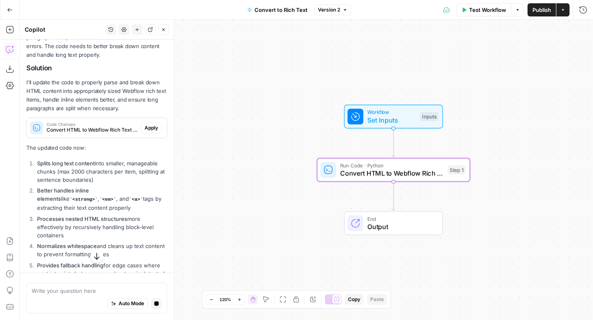
click at [153, 130] on span "Apply" at bounding box center [151, 127] width 14 height 7
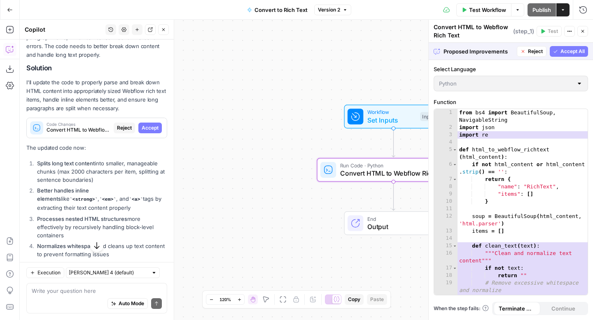
click at [153, 130] on span "Accept" at bounding box center [150, 127] width 17 height 7
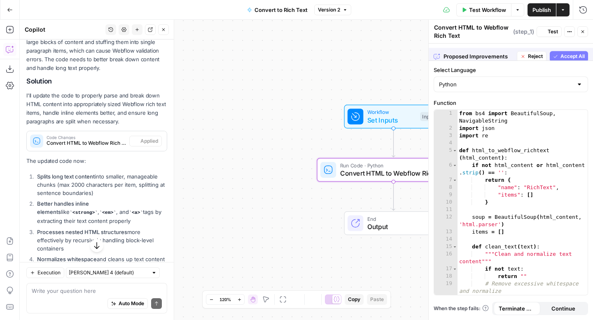
scroll to position [253, 0]
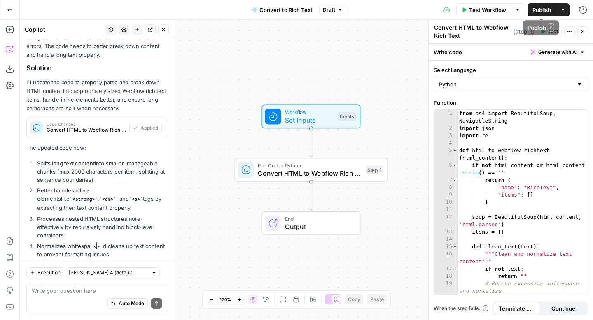
click at [544, 9] on span "Publish" at bounding box center [541, 10] width 19 height 8
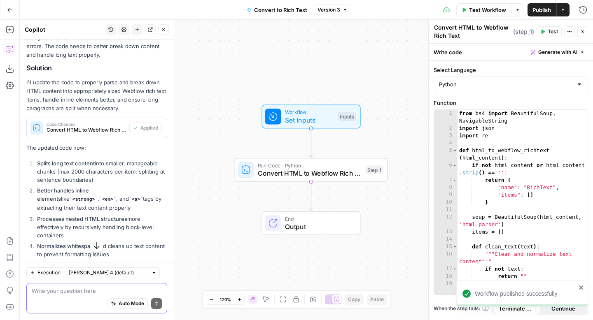
click at [77, 291] on textarea at bounding box center [97, 291] width 130 height 8
type textarea "i'm still getting this error"
type textarea "I"
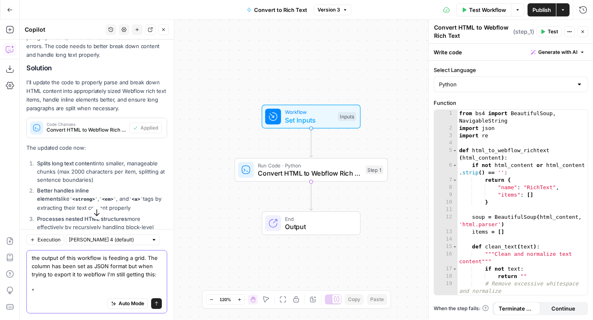
paste textarea "Validation Error: ["Value (fieldData) should have required property 'name'","Bo…"
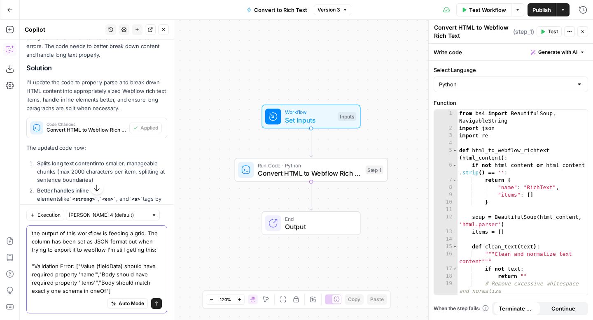
type textarea "the output of this workflow is feeding a grid. The column has been set as JSON …"
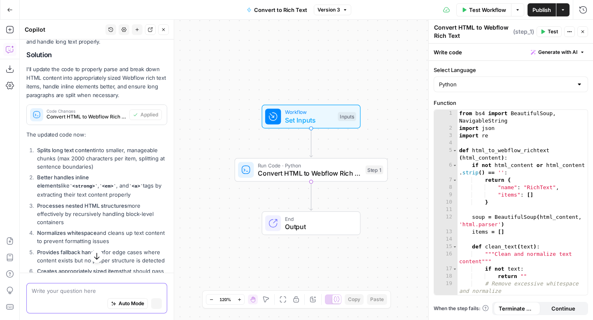
scroll to position [239, 0]
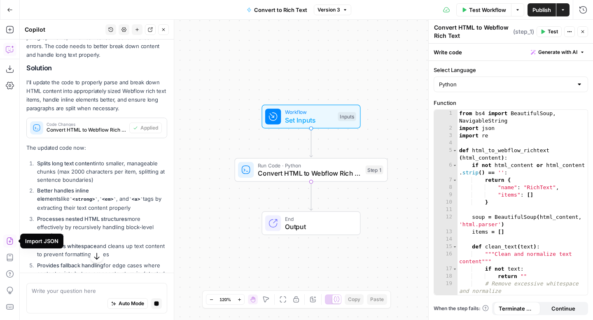
click at [95, 256] on icon "button" at bounding box center [97, 256] width 8 height 8
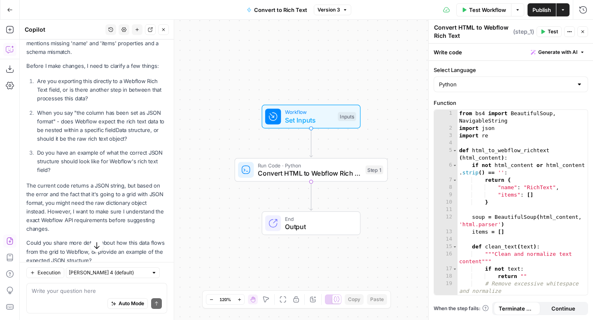
scroll to position [706, 0]
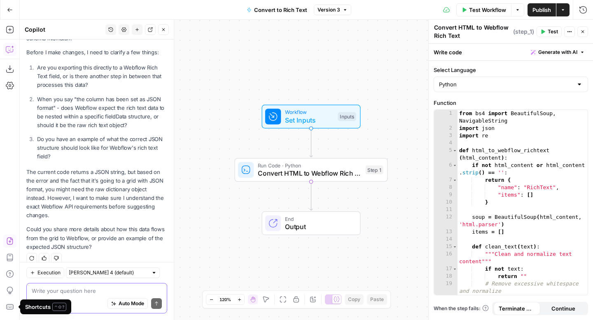
click at [60, 292] on textarea at bounding box center [97, 291] width 130 height 8
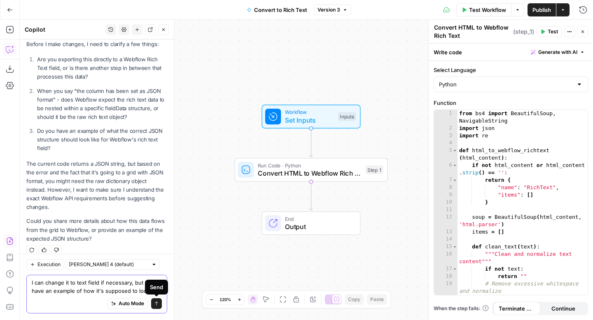
type textarea "I can change it to text field if necessary, but i don't have an example of how …"
click at [156, 304] on icon "submit" at bounding box center [156, 303] width 5 height 5
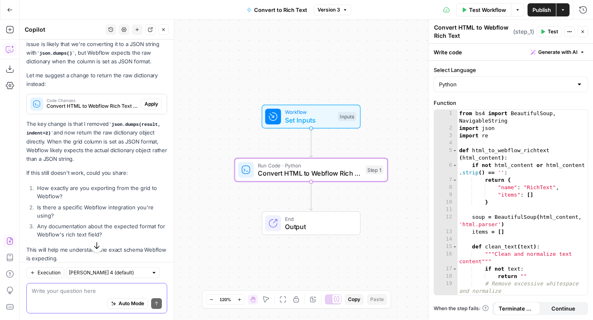
scroll to position [1033, 0]
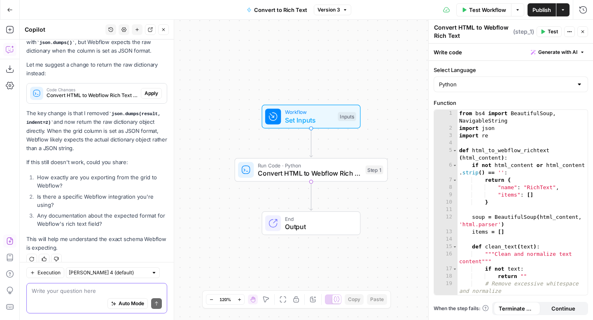
click at [125, 288] on textarea at bounding box center [97, 291] width 130 height 8
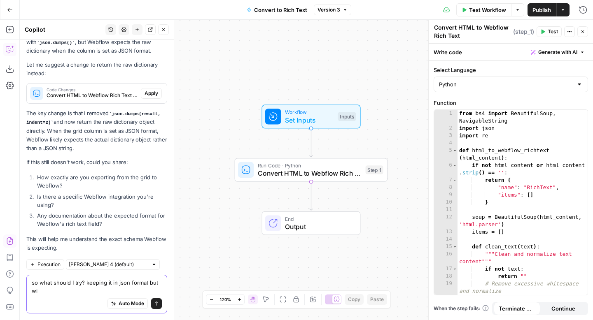
scroll to position [1041, 0]
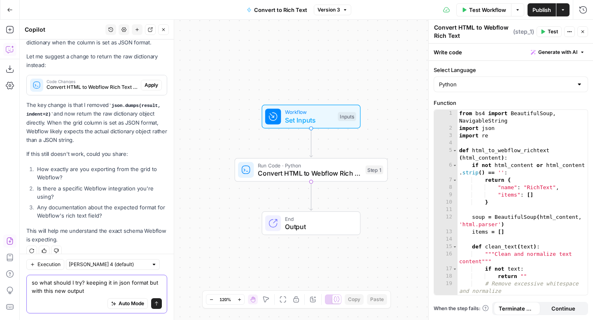
type textarea "so what should I try? keeping it in json format but with this new output?"
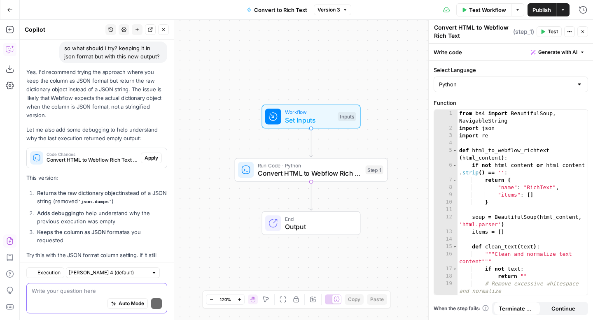
scroll to position [1247, 0]
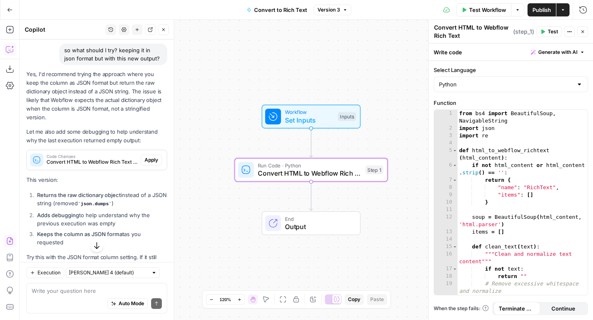
click at [152, 156] on span "Apply" at bounding box center [151, 159] width 14 height 7
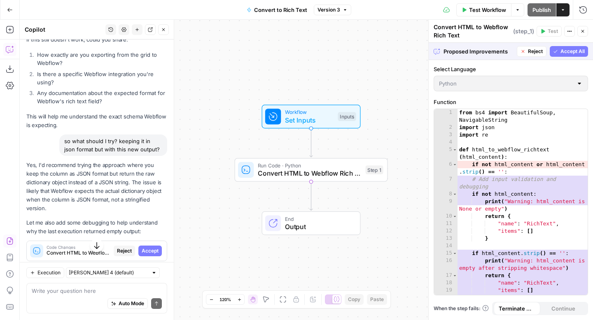
scroll to position [1260, 0]
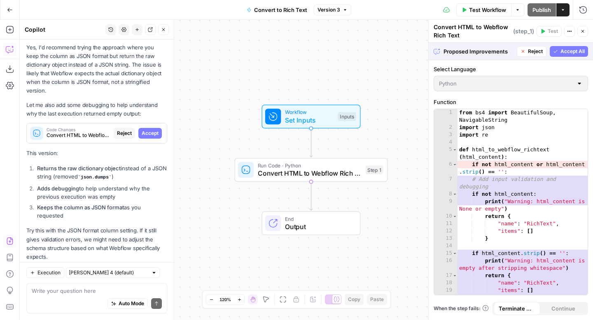
click at [567, 51] on span "Accept All" at bounding box center [572, 51] width 24 height 7
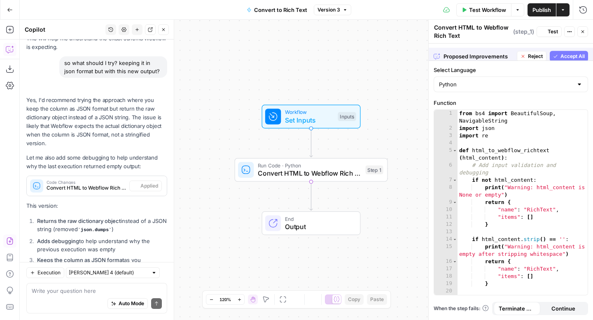
scroll to position [1313, 0]
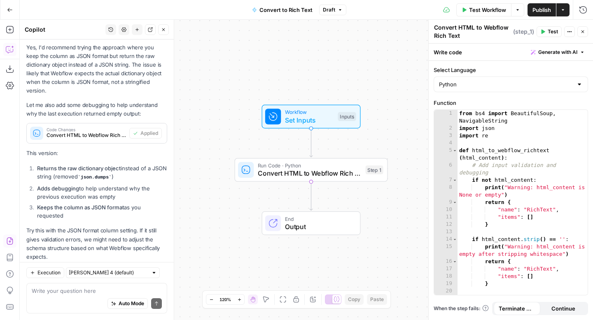
click at [534, 7] on span "Publish" at bounding box center [541, 10] width 19 height 8
click at [95, 293] on textarea at bounding box center [97, 291] width 130 height 8
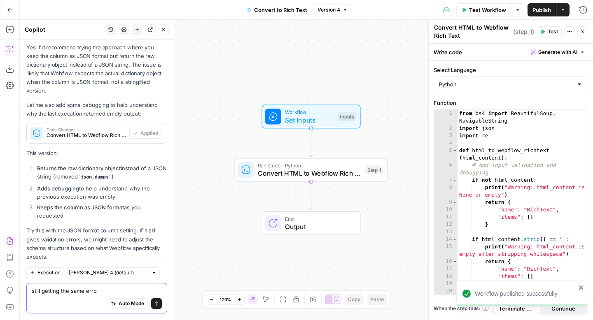
type textarea "still getting the same error"
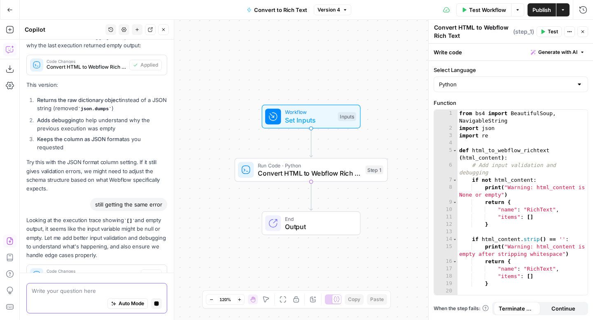
scroll to position [1405, 0]
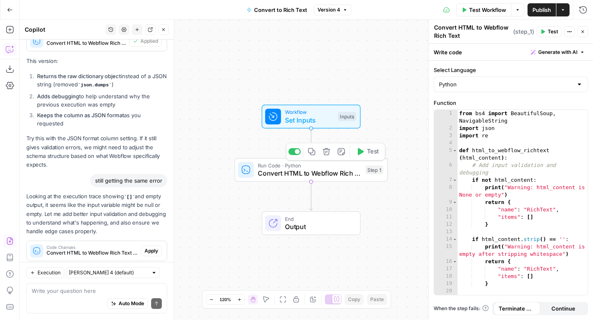
click at [369, 151] on span "Test" at bounding box center [373, 151] width 12 height 9
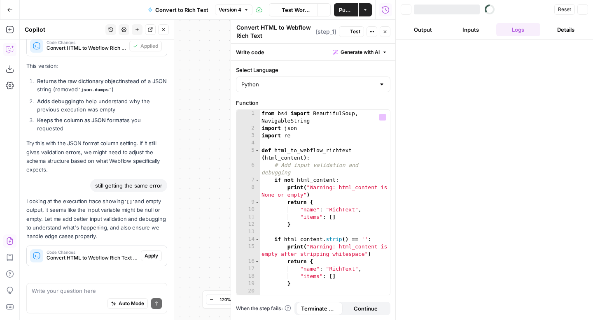
scroll to position [1405, 0]
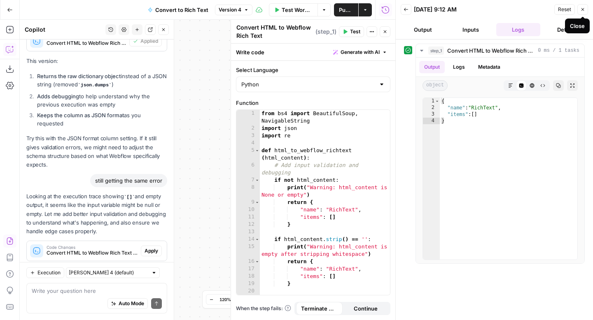
click at [580, 13] on button "Close" at bounding box center [582, 9] width 11 height 11
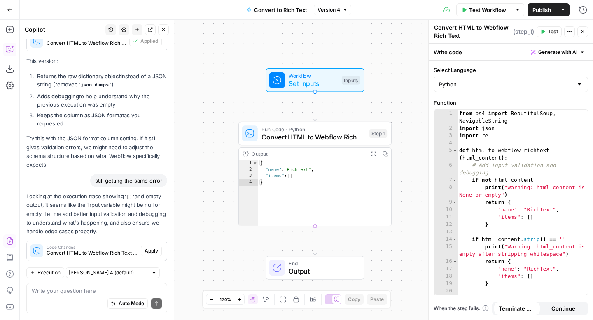
click at [68, 296] on div "Auto Mode Send" at bounding box center [97, 304] width 130 height 18
type textarea "t"
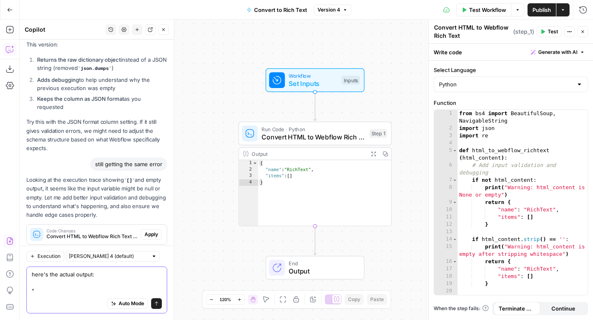
paste textarea "{ "name": "RichText", "items": [ { "name": "paragraph", "text": "Albania's grow…"
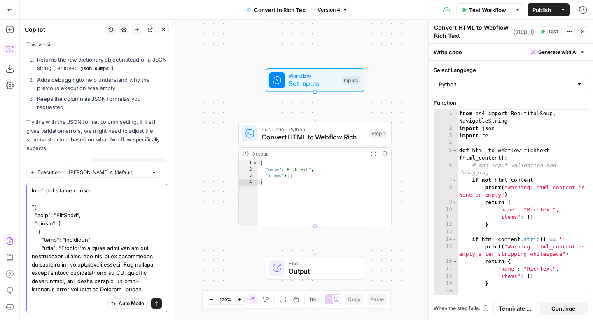
scroll to position [4868, 0]
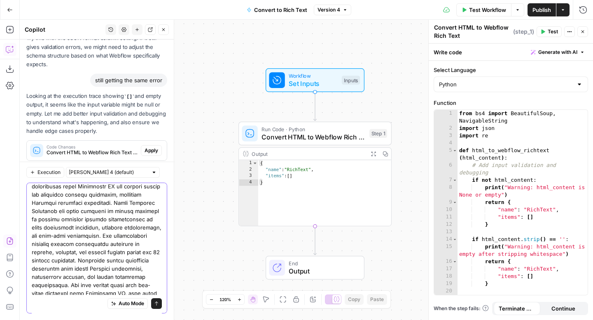
type textarea "here's the actual output: "{ "name": "RichText", "items": [ { "name": "paragrap…"
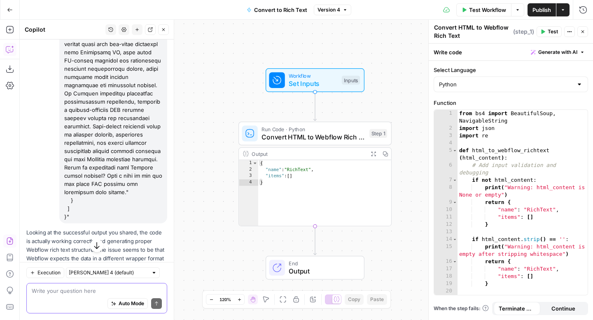
scroll to position [8216, 0]
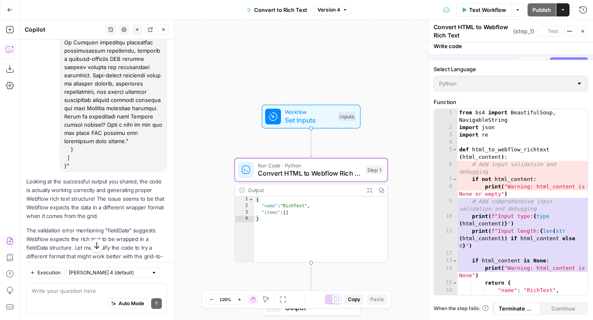
scroll to position [8163, 0]
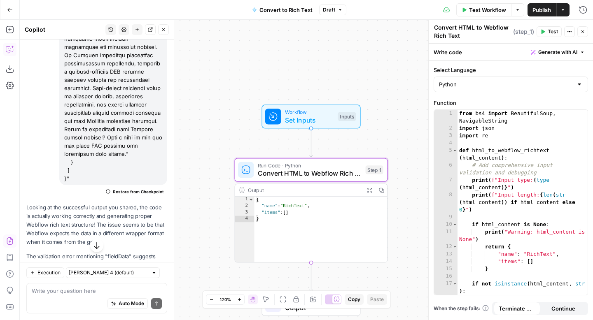
scroll to position [8293, 0]
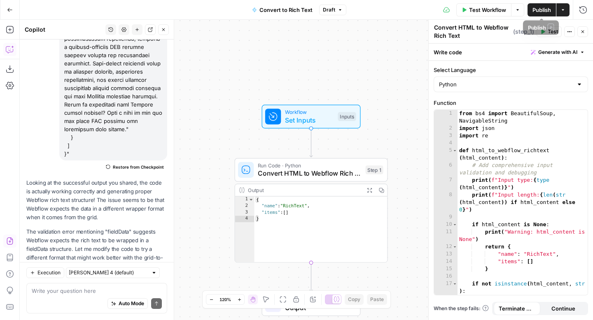
click at [534, 8] on span "Publish" at bounding box center [541, 10] width 19 height 8
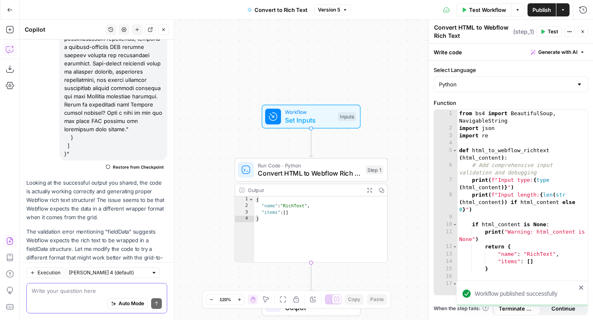
click at [77, 294] on textarea at bounding box center [97, 291] width 130 height 8
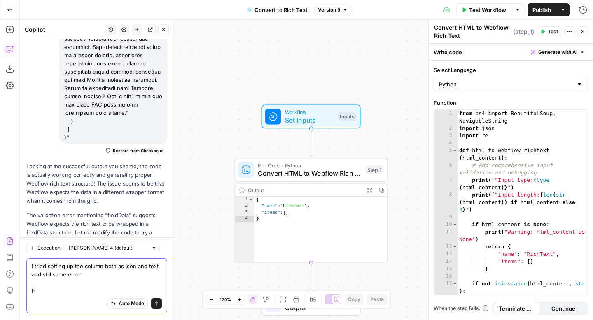
scroll to position [8318, 0]
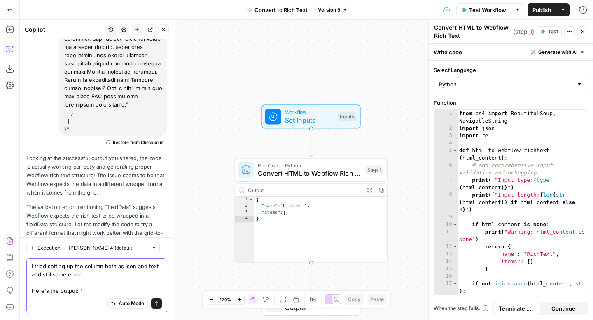
paste textarea "{"name": "RichText", "items": [{"name": "paragraph", "text": "Albania's growing…"
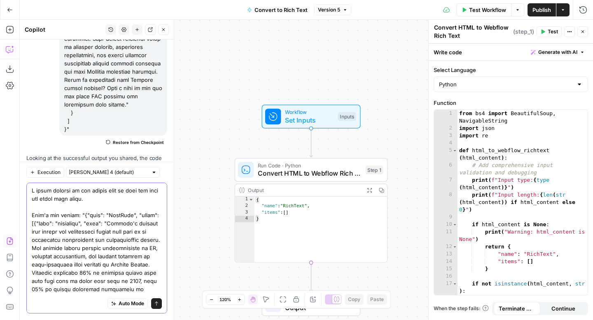
scroll to position [4456, 0]
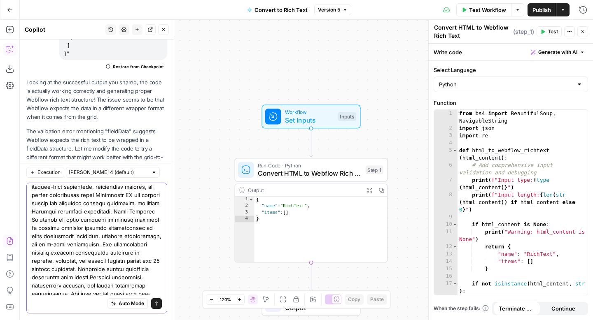
type textarea "I tried setting up the column both as json and text and still same error. Here'…"
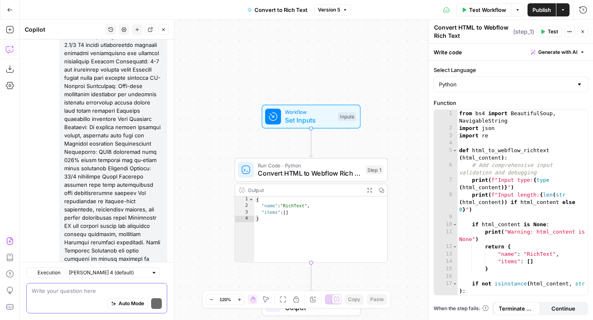
scroll to position [14632, 0]
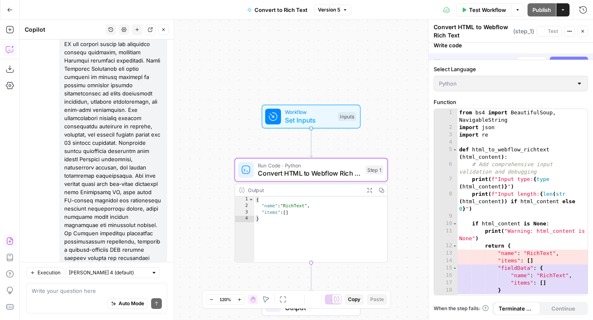
scroll to position [14553, 0]
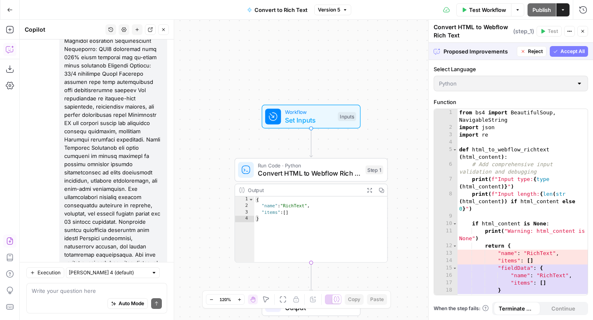
click at [579, 48] on span "Accept All" at bounding box center [572, 51] width 24 height 7
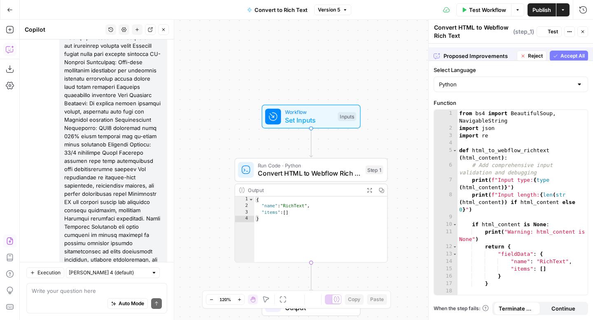
scroll to position [14645, 0]
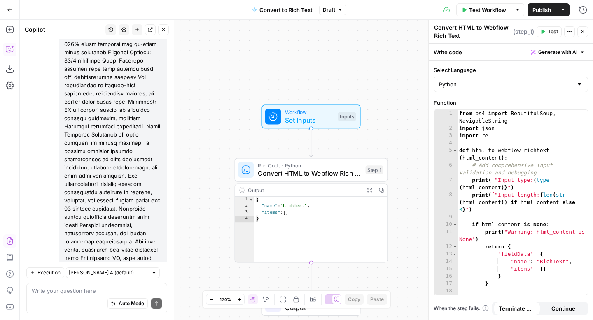
click at [536, 8] on span "Publish" at bounding box center [541, 10] width 19 height 8
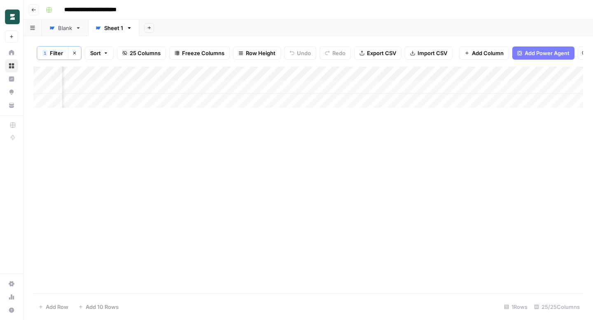
scroll to position [0, 1660]
click at [380, 88] on div "Add Column" at bounding box center [307, 87] width 549 height 41
click at [70, 32] on div "Blank" at bounding box center [65, 28] width 14 height 8
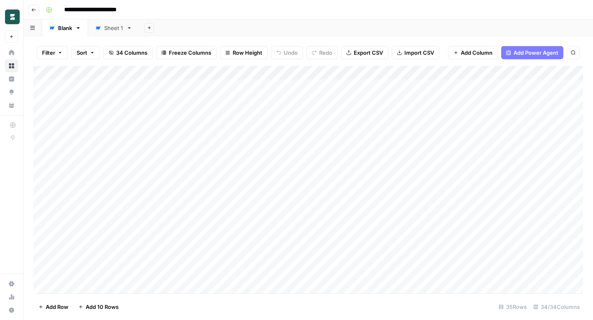
click at [104, 33] on link "Sheet 1" at bounding box center [113, 28] width 51 height 16
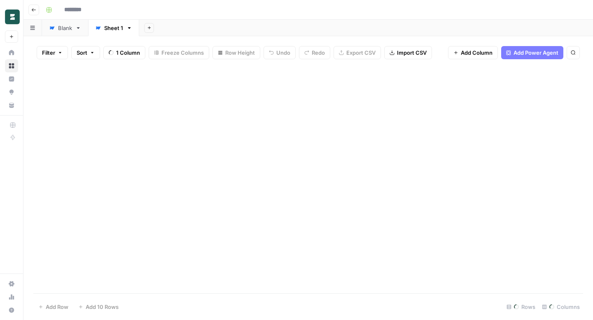
type input "**********"
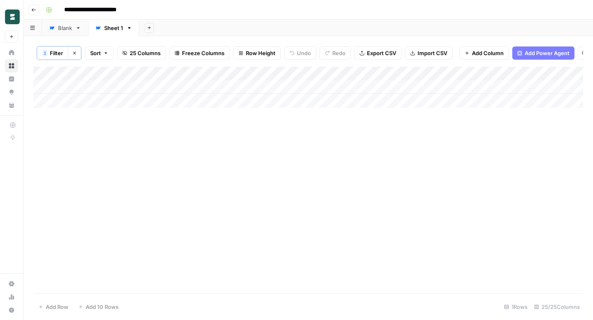
click at [95, 87] on div "Add Column" at bounding box center [307, 87] width 549 height 41
drag, startPoint x: 135, startPoint y: 72, endPoint x: 154, endPoint y: 70, distance: 19.0
click at [154, 70] on div "Add Column" at bounding box center [307, 87] width 549 height 41
click at [56, 25] on div "Blank" at bounding box center [60, 28] width 23 height 8
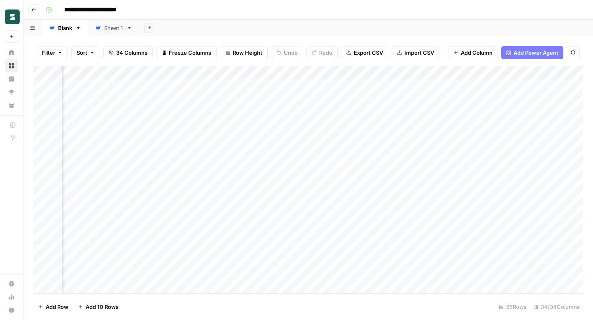
scroll to position [0, 2033]
click at [413, 72] on div "Add Column" at bounding box center [307, 180] width 549 height 228
click at [404, 124] on span "Edit" at bounding box center [410, 123] width 72 height 8
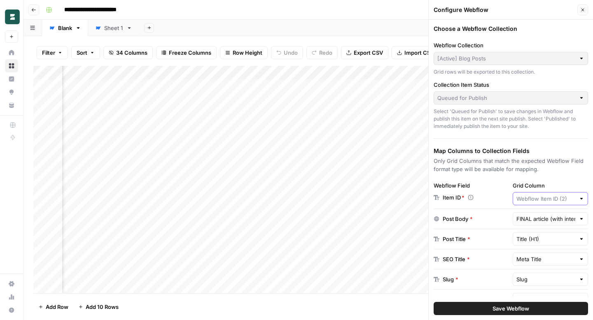
click at [538, 198] on input "Grid Column" at bounding box center [545, 199] width 59 height 8
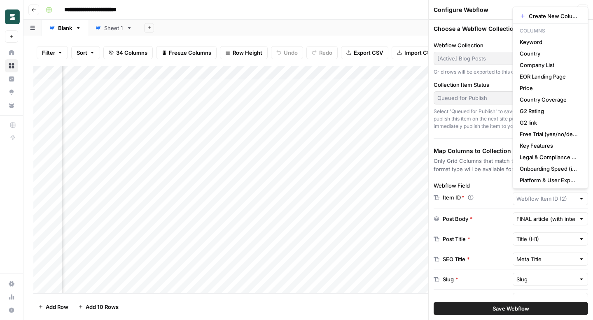
type input "Webflow Item ID (2)"
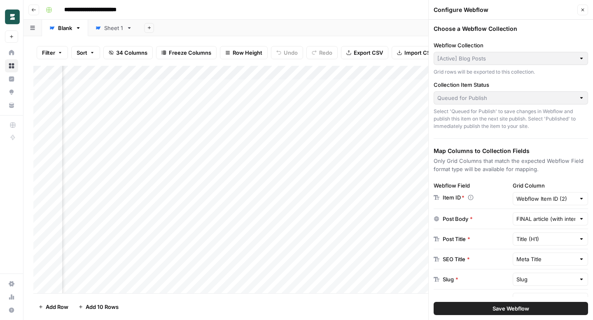
click at [369, 33] on div "Add Sheet" at bounding box center [365, 28] width 453 height 16
click at [535, 194] on div "Webflow Item ID (2)" at bounding box center [550, 198] width 76 height 13
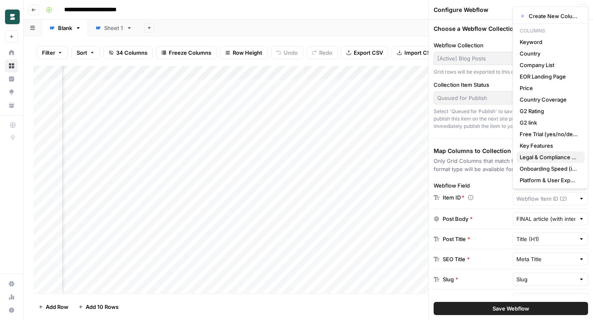
scroll to position [93, 0]
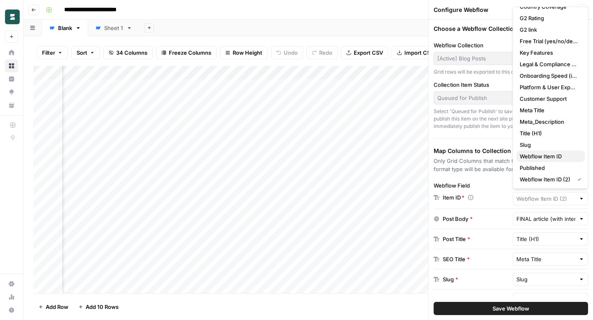
click at [547, 154] on span "Webflow Item ID" at bounding box center [548, 156] width 58 height 8
type input "Webflow Item ID"
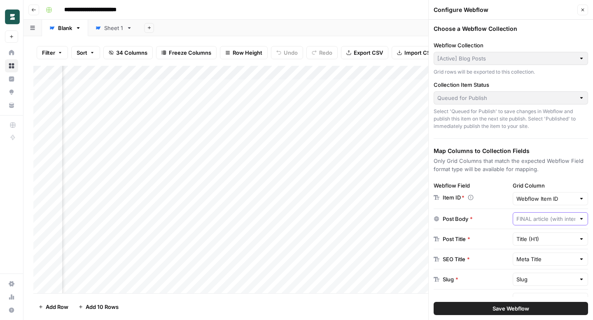
click at [560, 220] on input "text" at bounding box center [545, 219] width 59 height 8
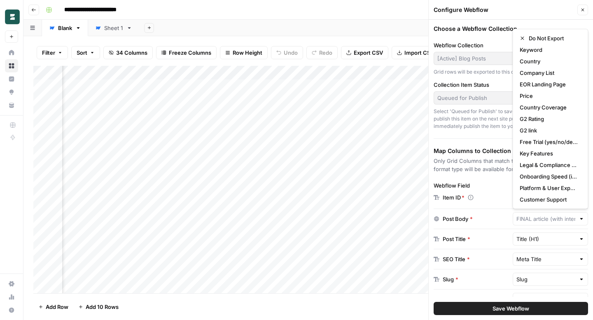
type input "FINAL article (with internal & external links)"
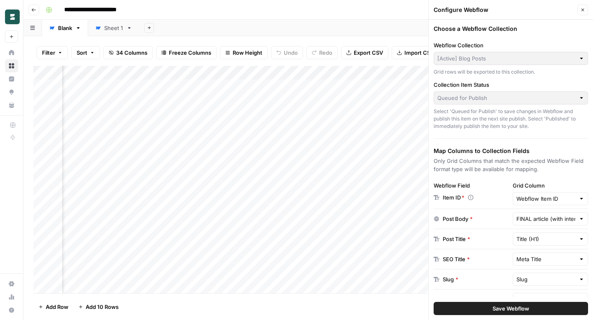
click at [541, 306] on button "Save Webflow" at bounding box center [510, 308] width 154 height 13
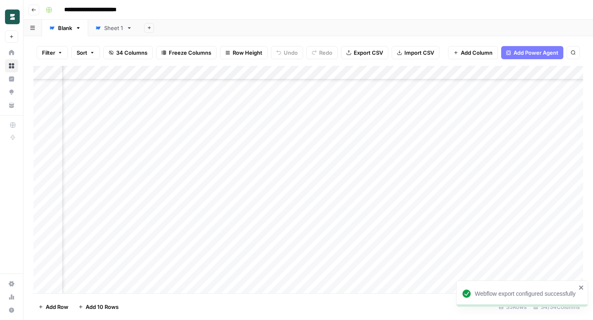
scroll to position [118, 2098]
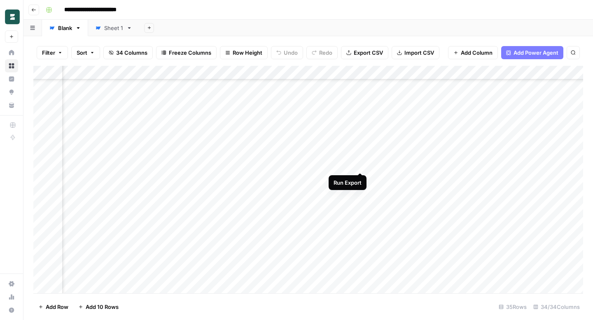
click at [359, 163] on div "Add Column" at bounding box center [307, 180] width 549 height 228
click at [351, 72] on div "Add Column" at bounding box center [307, 180] width 549 height 228
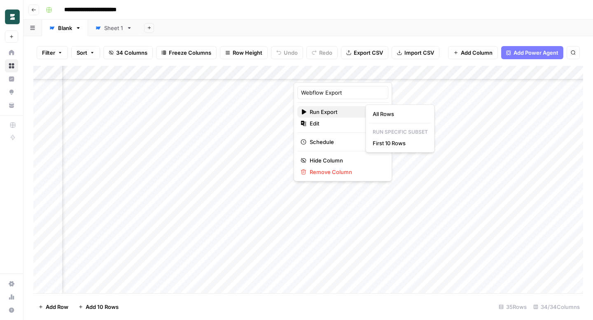
click at [337, 115] on span "Run Export" at bounding box center [341, 112] width 64 height 8
click at [336, 121] on span "Edit" at bounding box center [345, 123] width 72 height 8
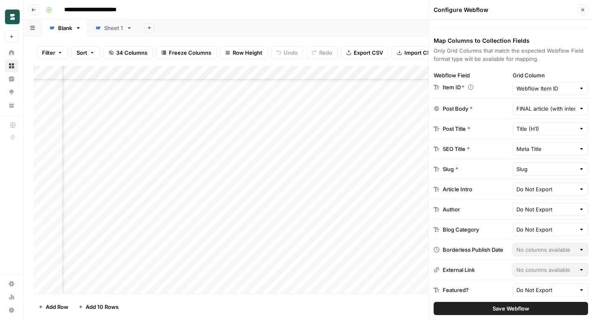
scroll to position [109, 0]
click at [239, 175] on div "Add Column" at bounding box center [307, 180] width 549 height 228
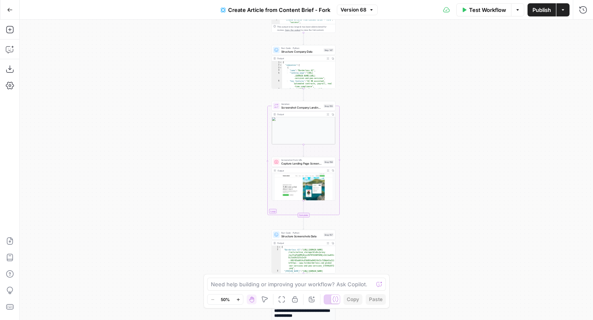
drag, startPoint x: 434, startPoint y: 129, endPoint x: 425, endPoint y: 31, distance: 98.3
click at [425, 31] on div "Workflow Set Inputs Inputs Read from Grid Read EOR Companies Data Step 146 Outp…" at bounding box center [306, 170] width 573 height 300
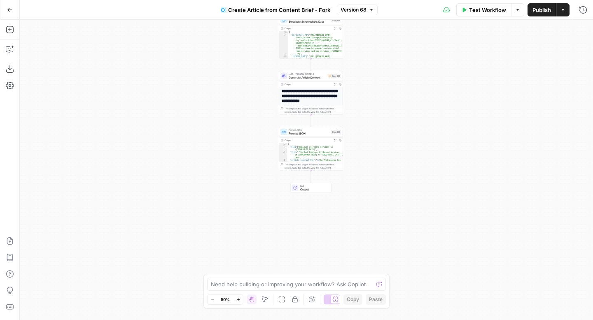
drag, startPoint x: 381, startPoint y: 228, endPoint x: 395, endPoint y: 100, distance: 128.3
click at [395, 100] on div "Workflow Set Inputs Inputs Read from Grid Read EOR Companies Data Step 146 Outp…" at bounding box center [306, 170] width 573 height 300
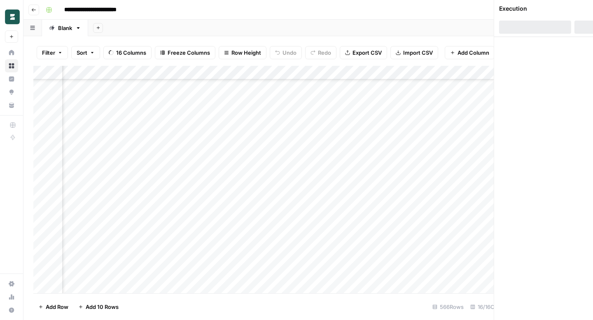
scroll to position [252, 849]
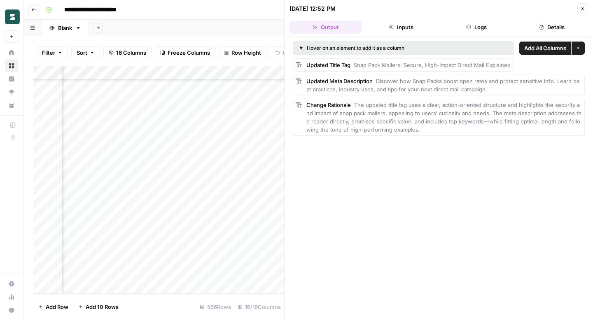
click at [586, 6] on button "Close" at bounding box center [582, 8] width 11 height 11
